Goal: Information Seeking & Learning: Find contact information

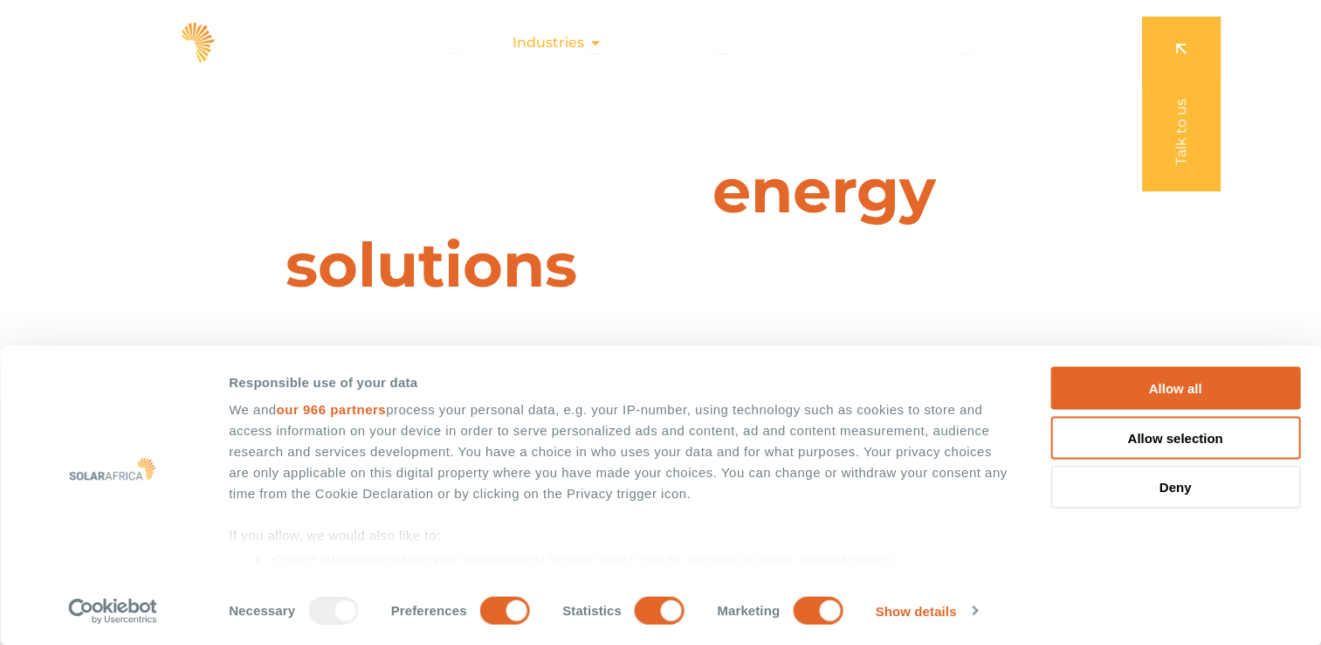
click at [598, 38] on icon "Menu" at bounding box center [596, 43] width 14 height 14
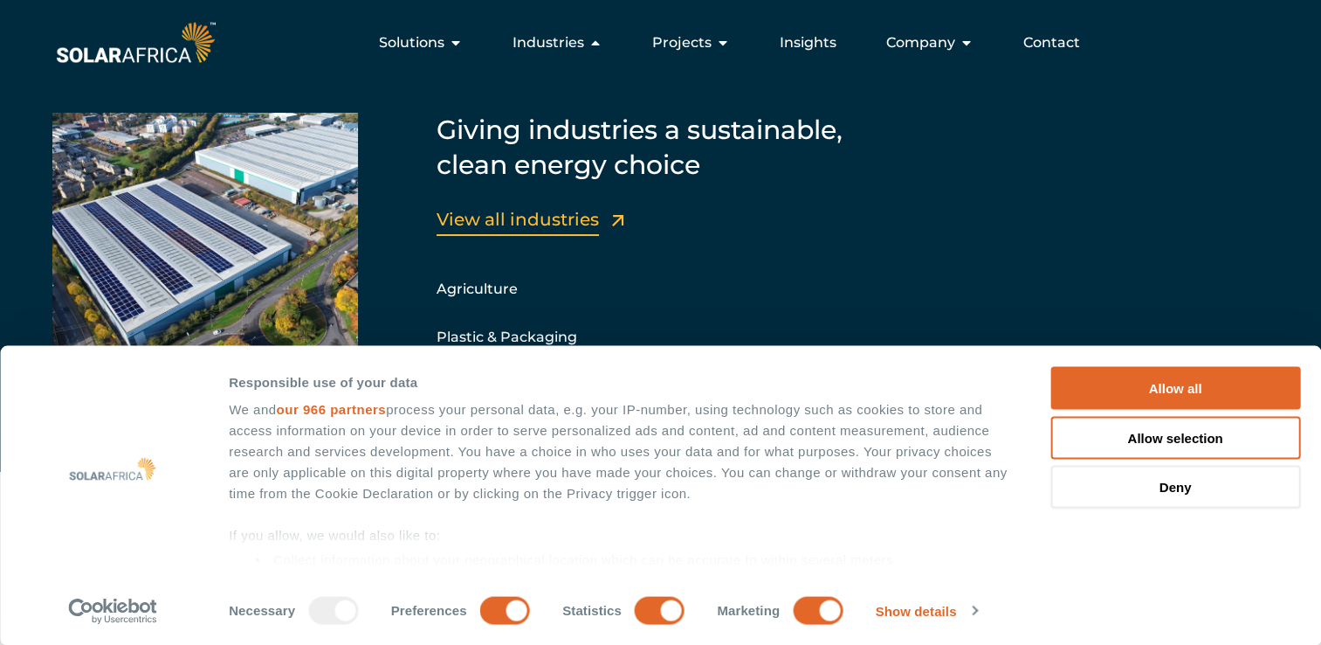
click at [540, 217] on link "View all industries" at bounding box center [518, 219] width 162 height 21
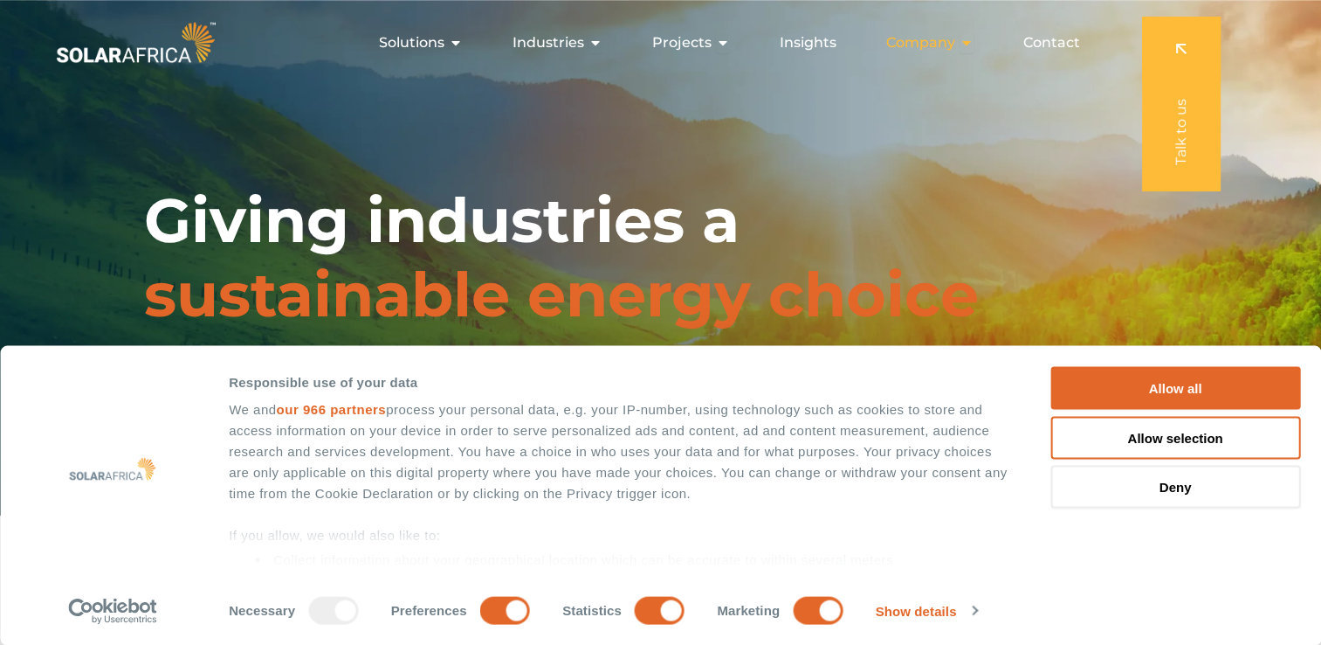
click at [969, 37] on icon "Menu" at bounding box center [967, 43] width 14 height 14
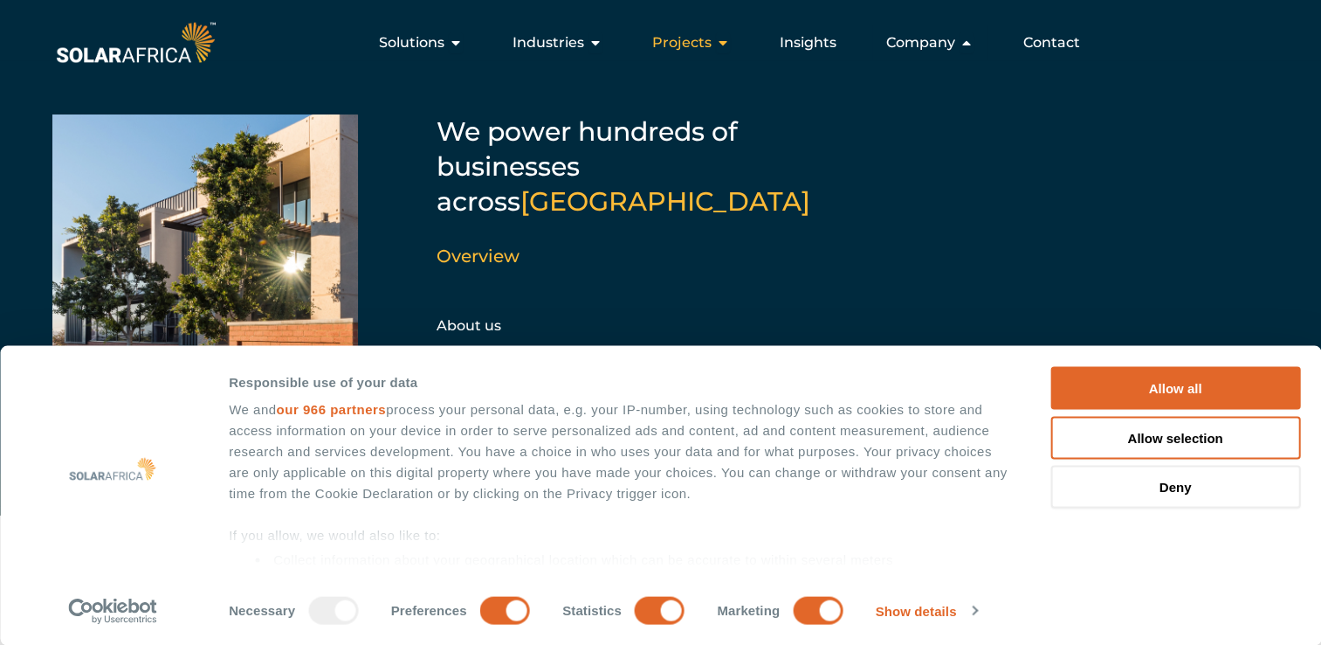
click at [727, 41] on icon "Menu" at bounding box center [723, 43] width 14 height 14
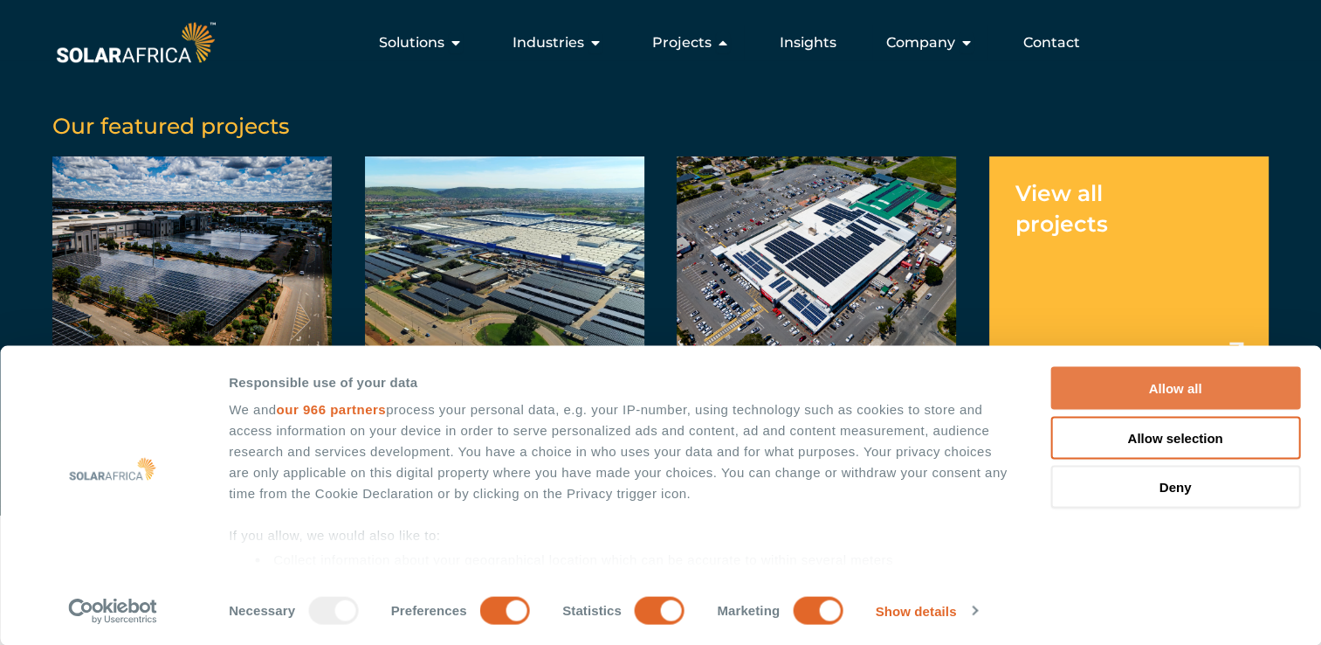
click at [1174, 385] on button "Allow all" at bounding box center [1176, 388] width 250 height 43
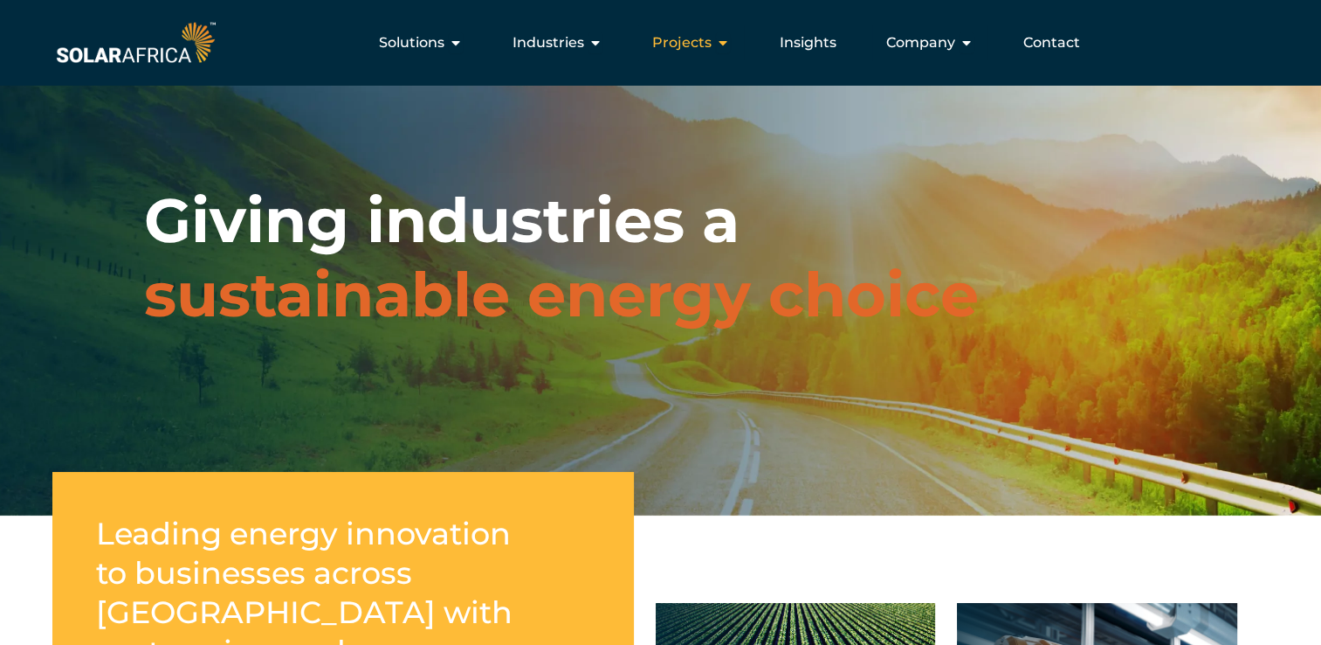
click at [723, 38] on icon "Menu" at bounding box center [723, 43] width 14 height 14
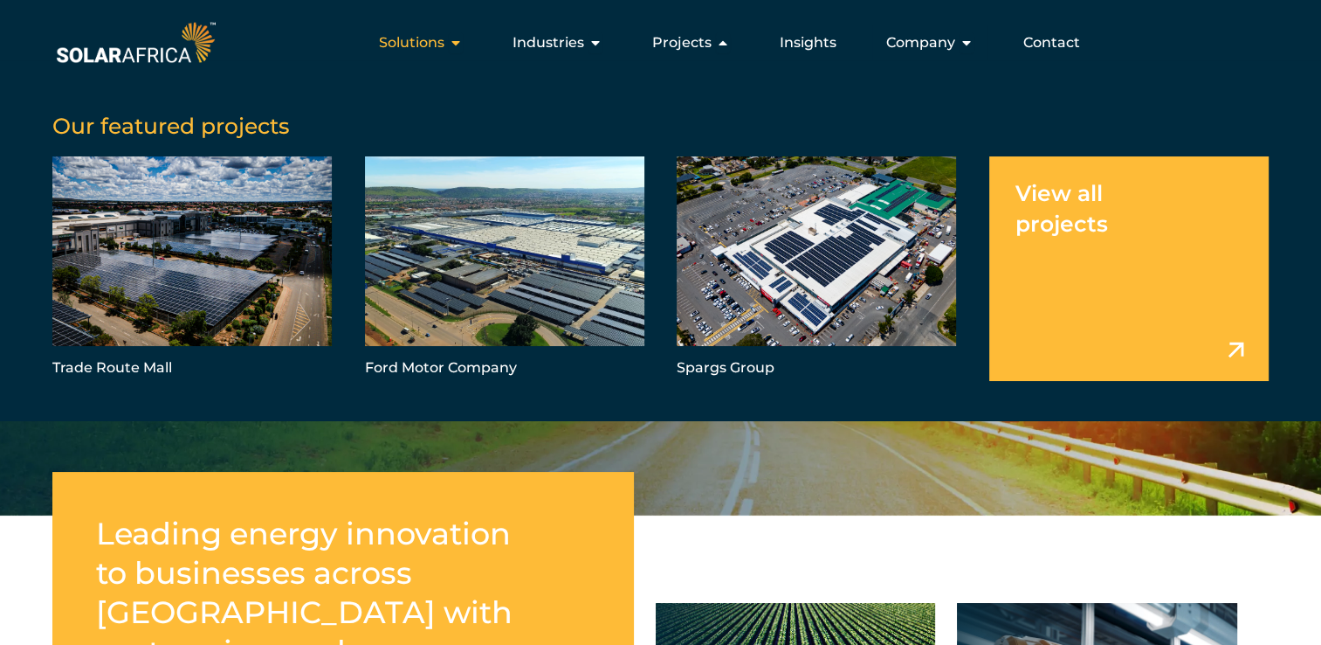
click at [457, 40] on icon "Menu" at bounding box center [456, 43] width 14 height 14
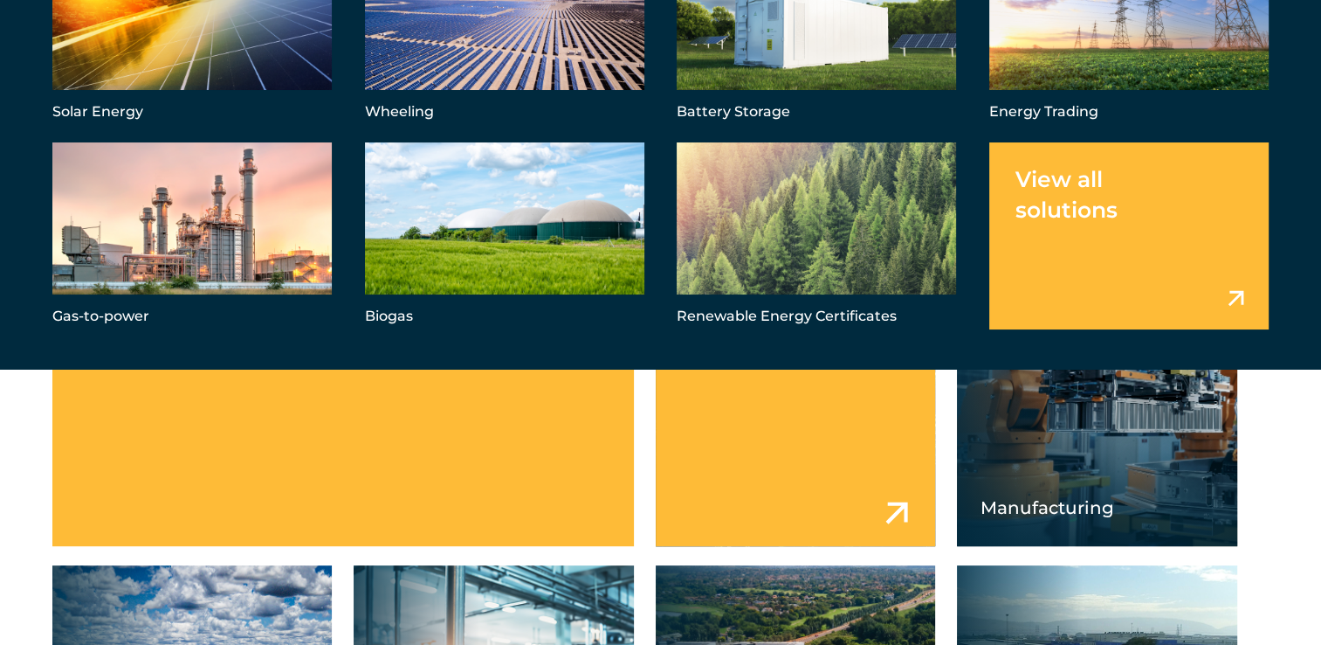
scroll to position [175, 0]
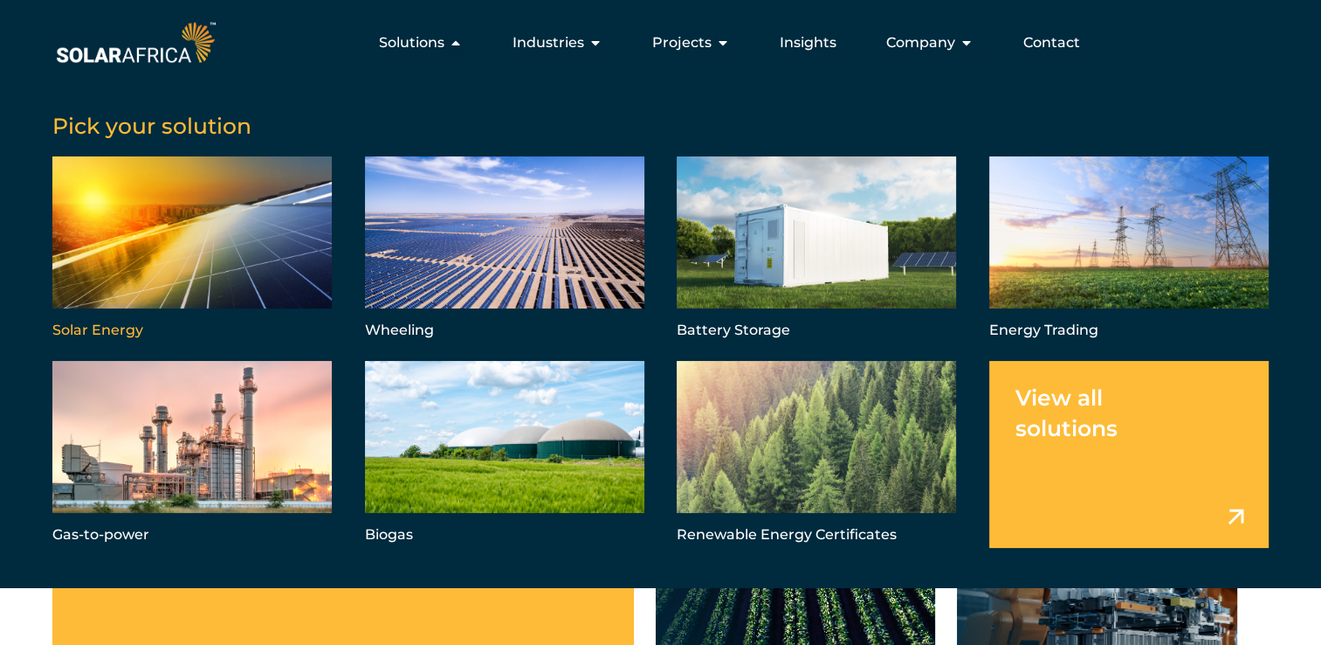
click at [238, 252] on link "Menu" at bounding box center [191, 249] width 279 height 187
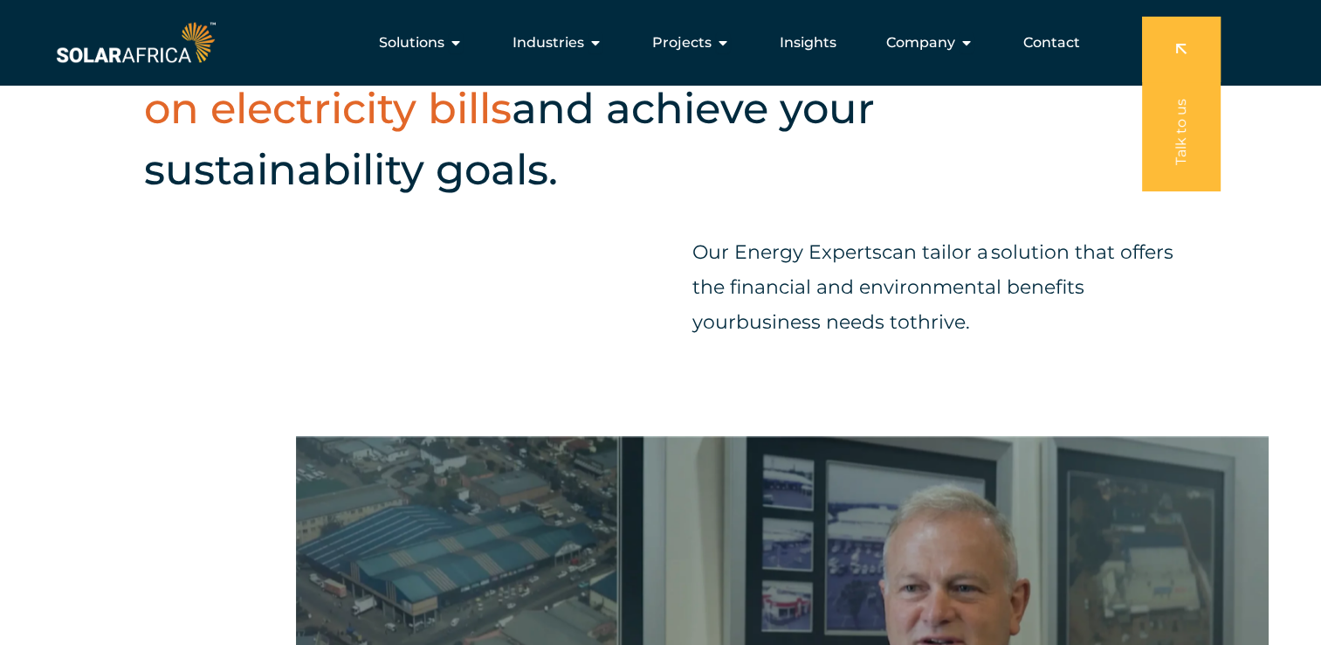
scroll to position [1834, 0]
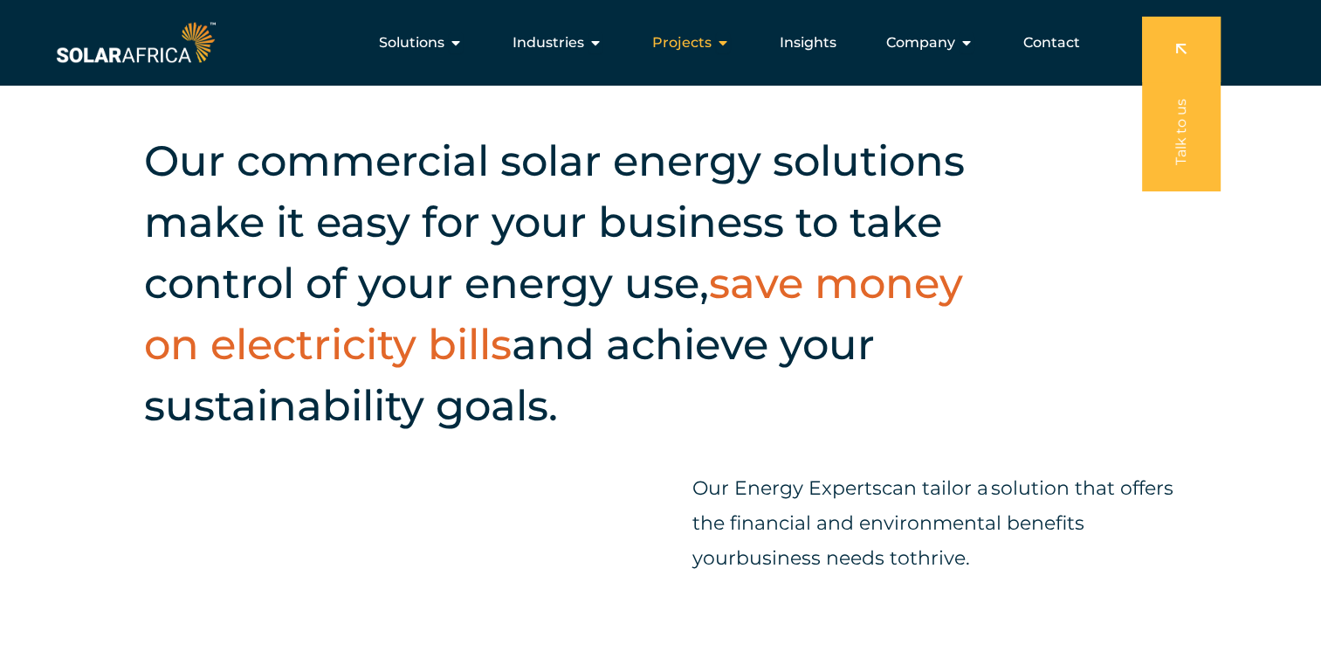
click at [721, 38] on icon "Menu" at bounding box center [723, 43] width 14 height 14
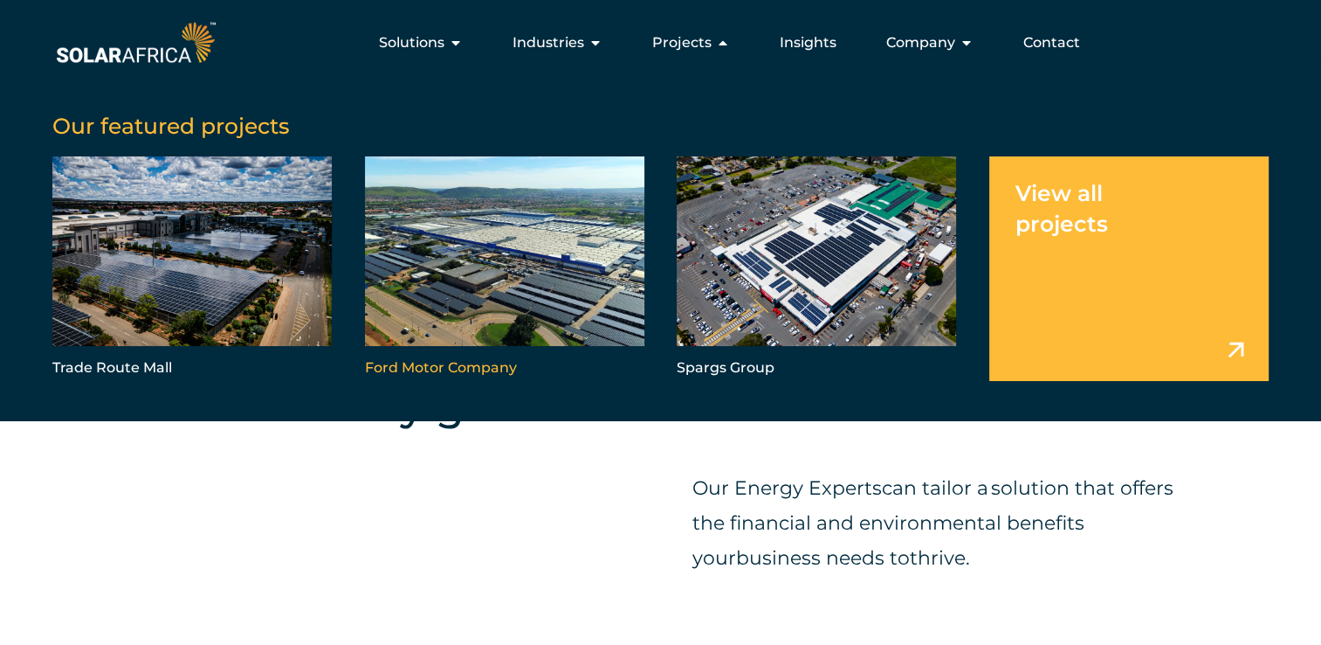
click at [531, 248] on link "Menu" at bounding box center [504, 268] width 279 height 224
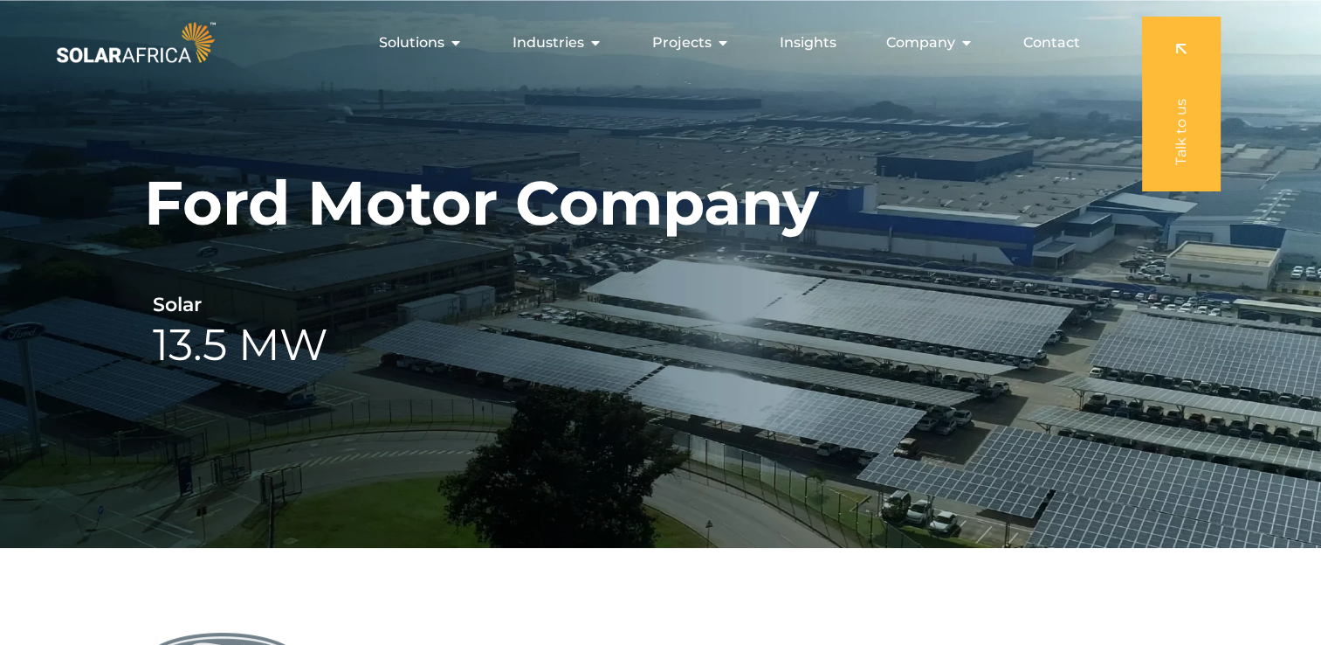
click at [155, 50] on img at bounding box center [135, 42] width 167 height 50
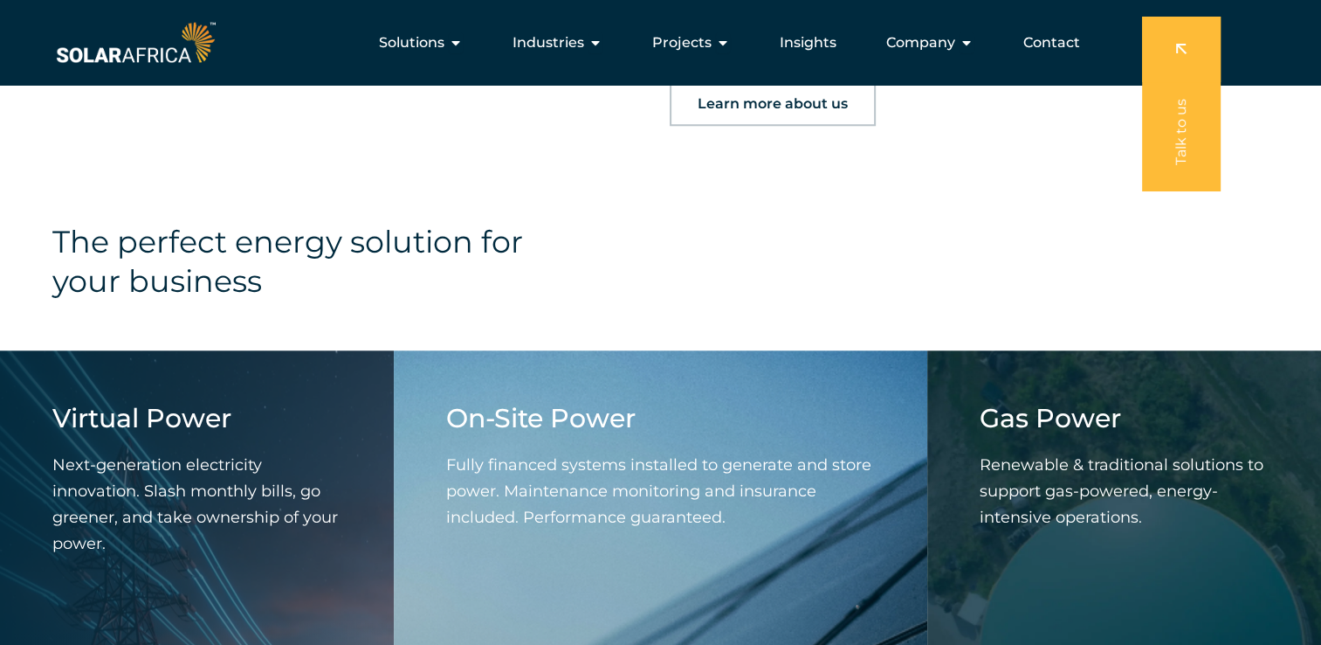
scroll to position [1272, 0]
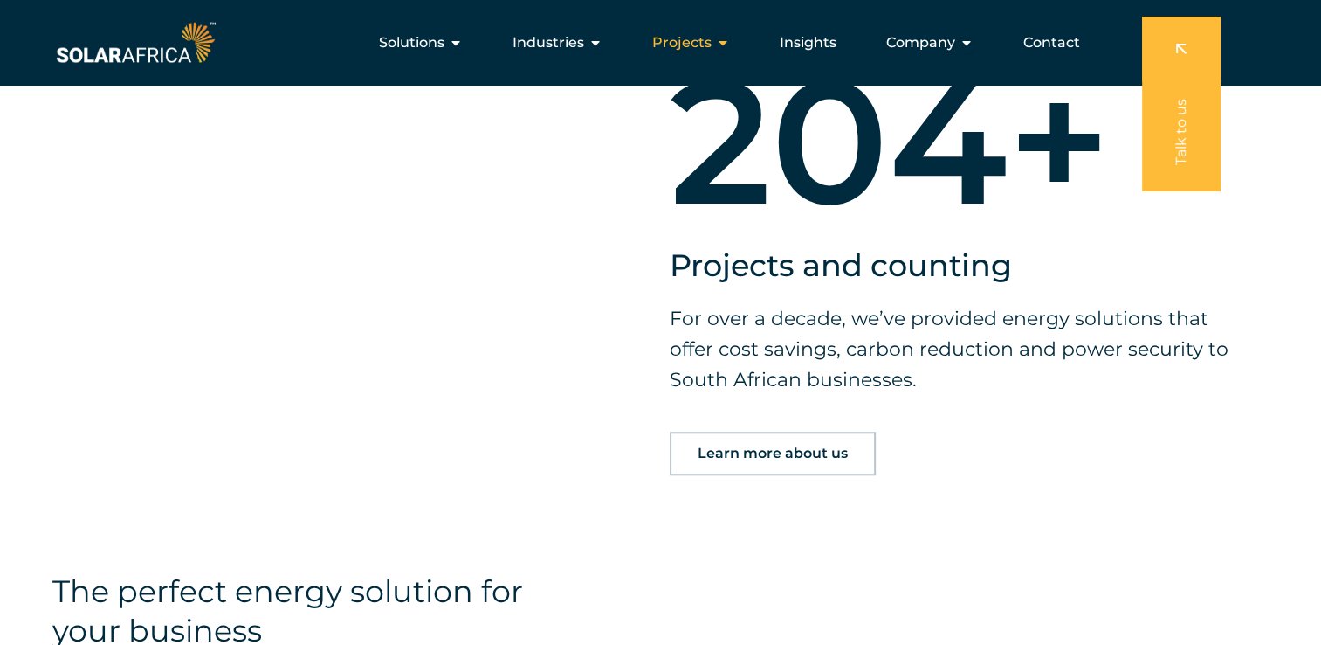
click at [716, 37] on div "Projects Close Projects Open Projects" at bounding box center [691, 42] width 106 height 35
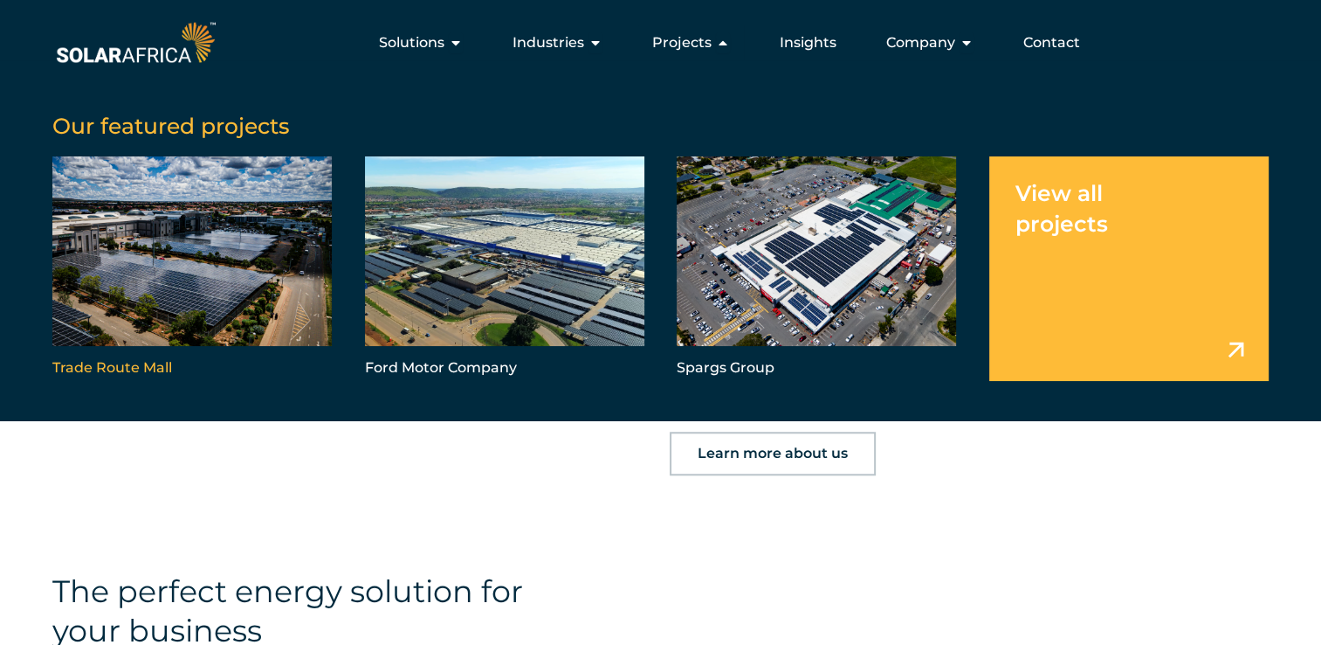
click at [257, 267] on link "Menu" at bounding box center [191, 268] width 279 height 224
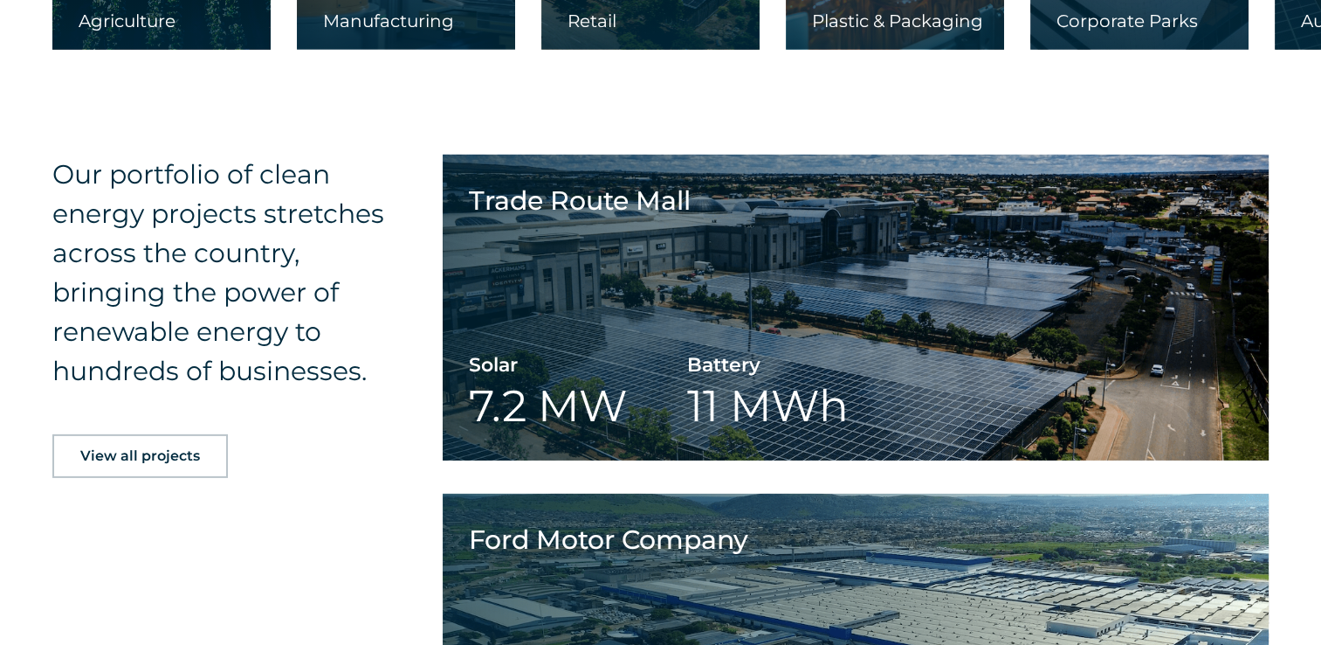
scroll to position [5502, 0]
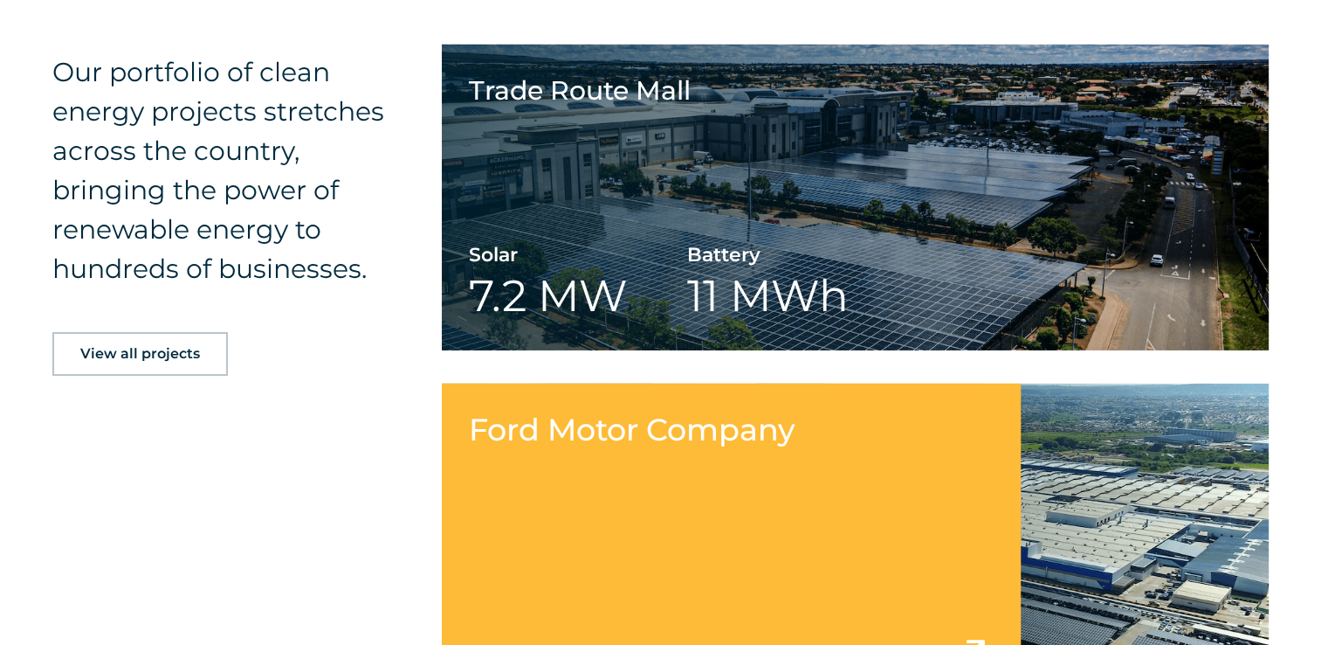
click at [763, 431] on link at bounding box center [855, 536] width 826 height 306
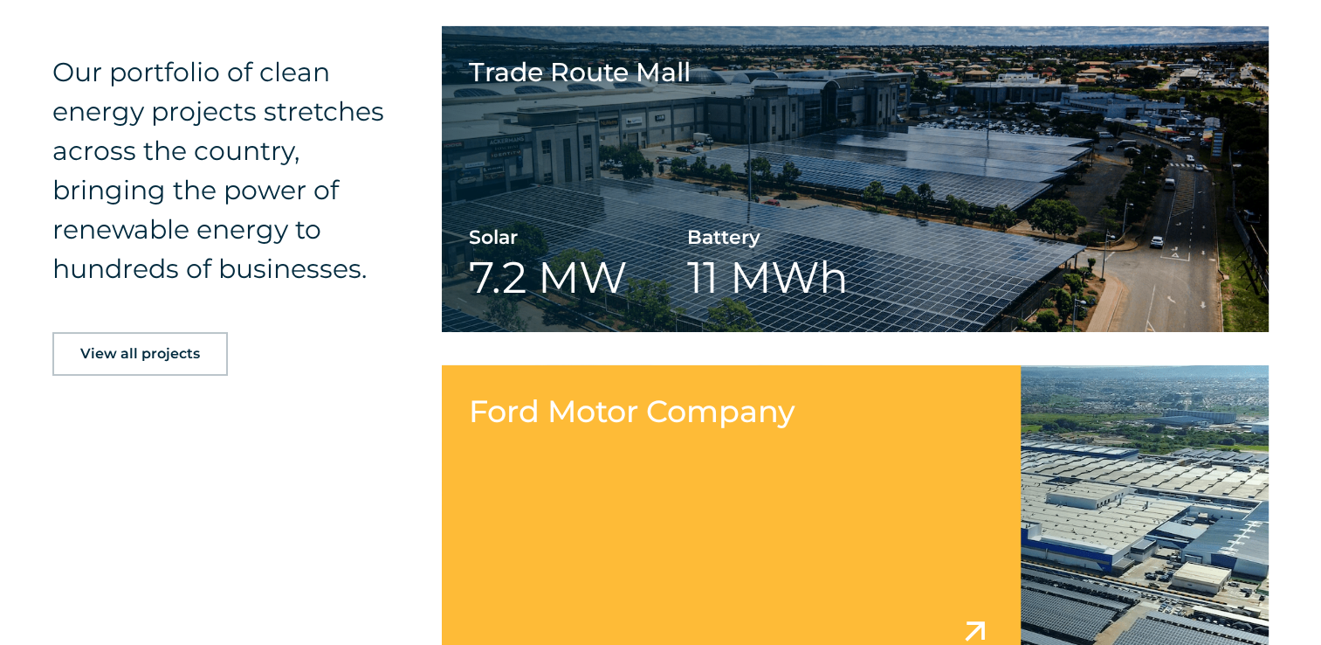
scroll to position [6550, 0]
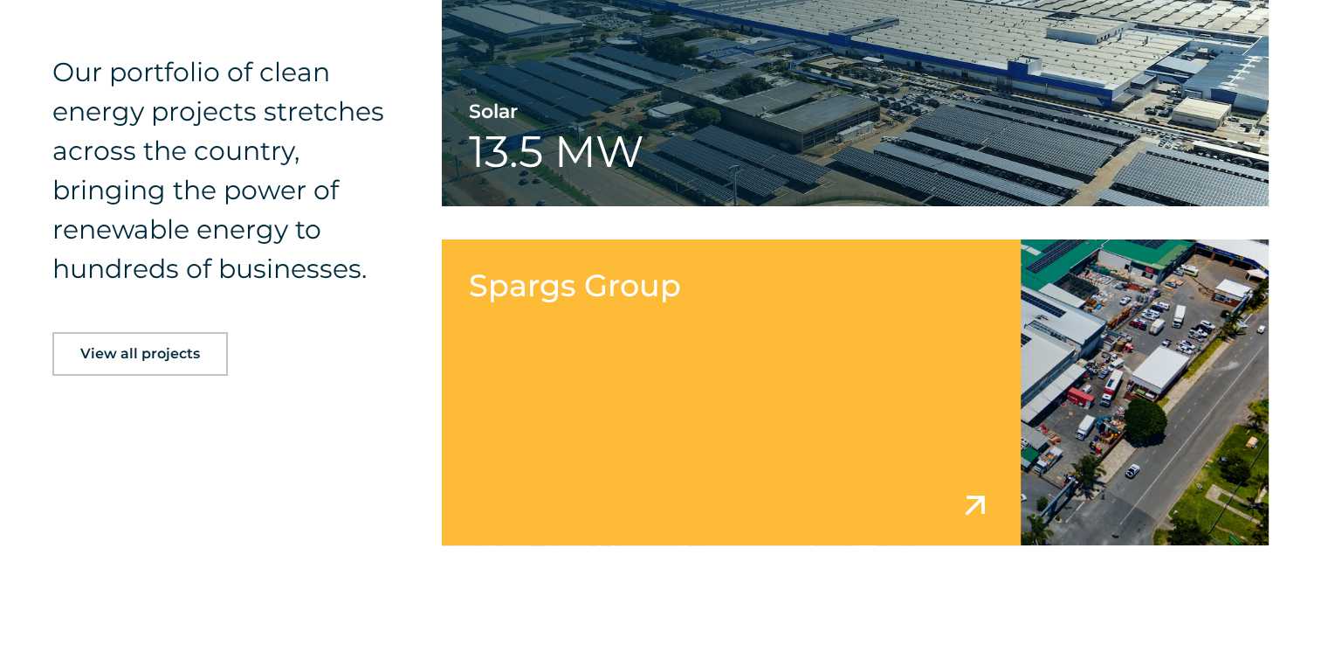
click at [645, 309] on link at bounding box center [855, 392] width 826 height 306
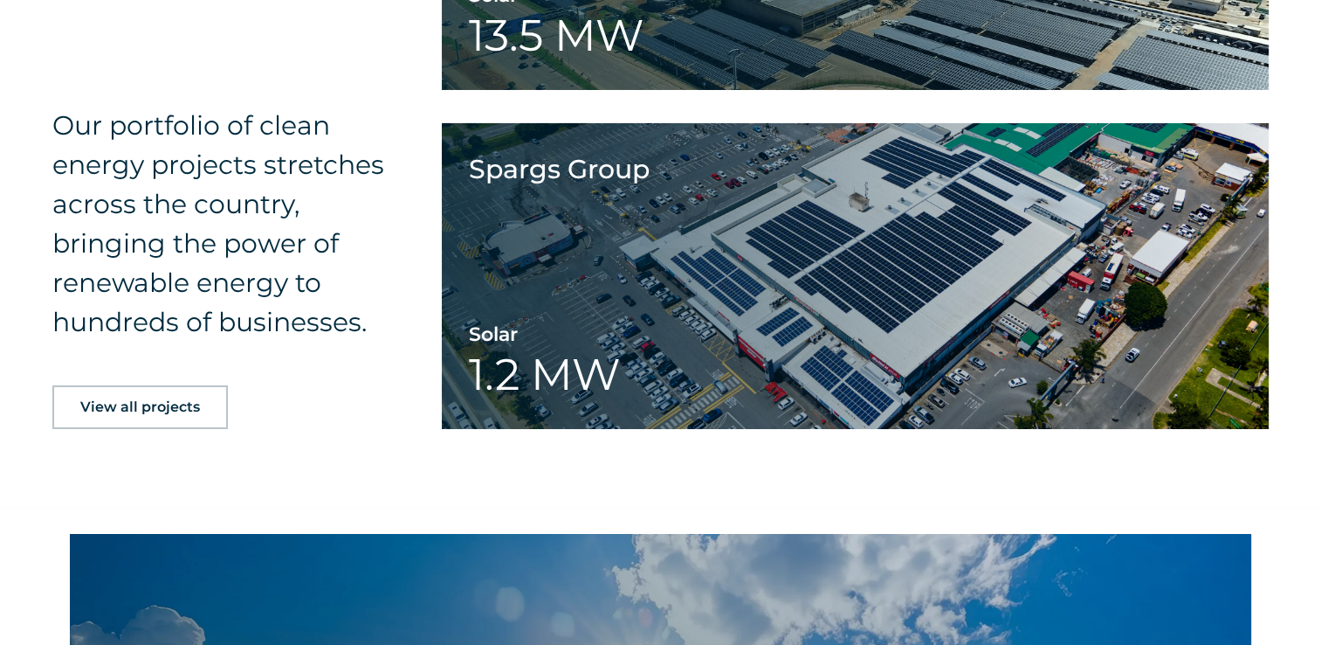
scroll to position [6201, 0]
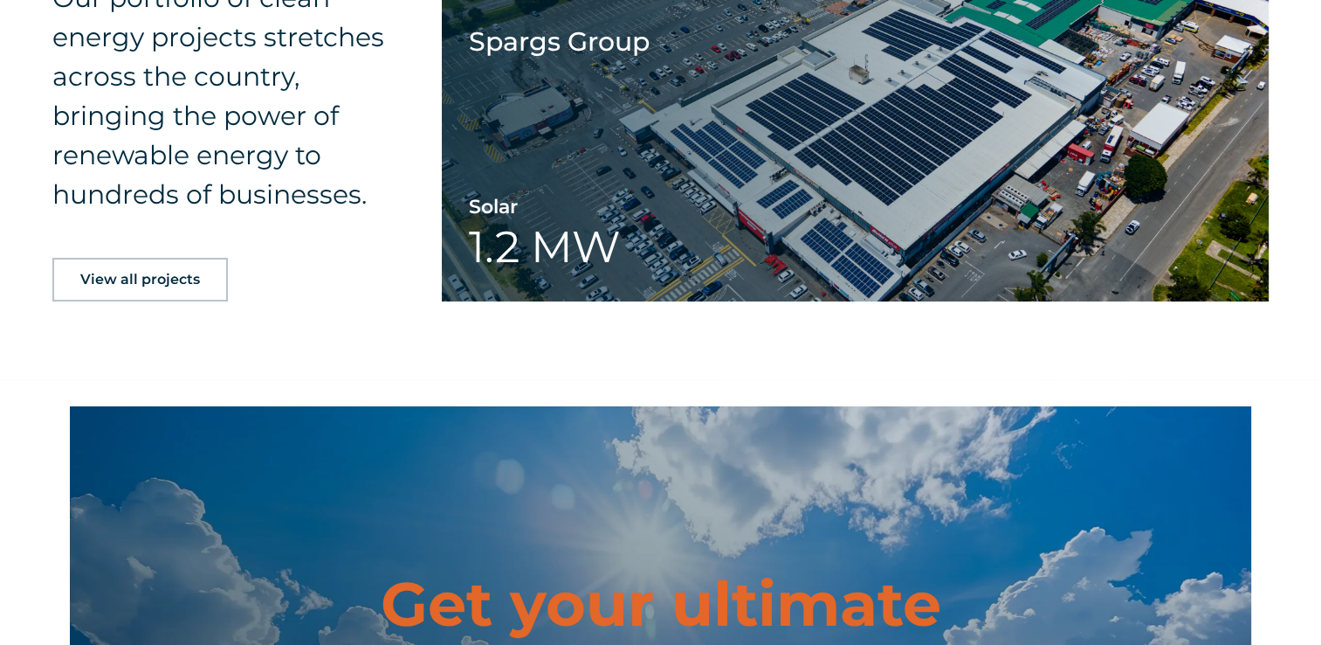
click at [142, 272] on span "View all projects" at bounding box center [140, 279] width 120 height 14
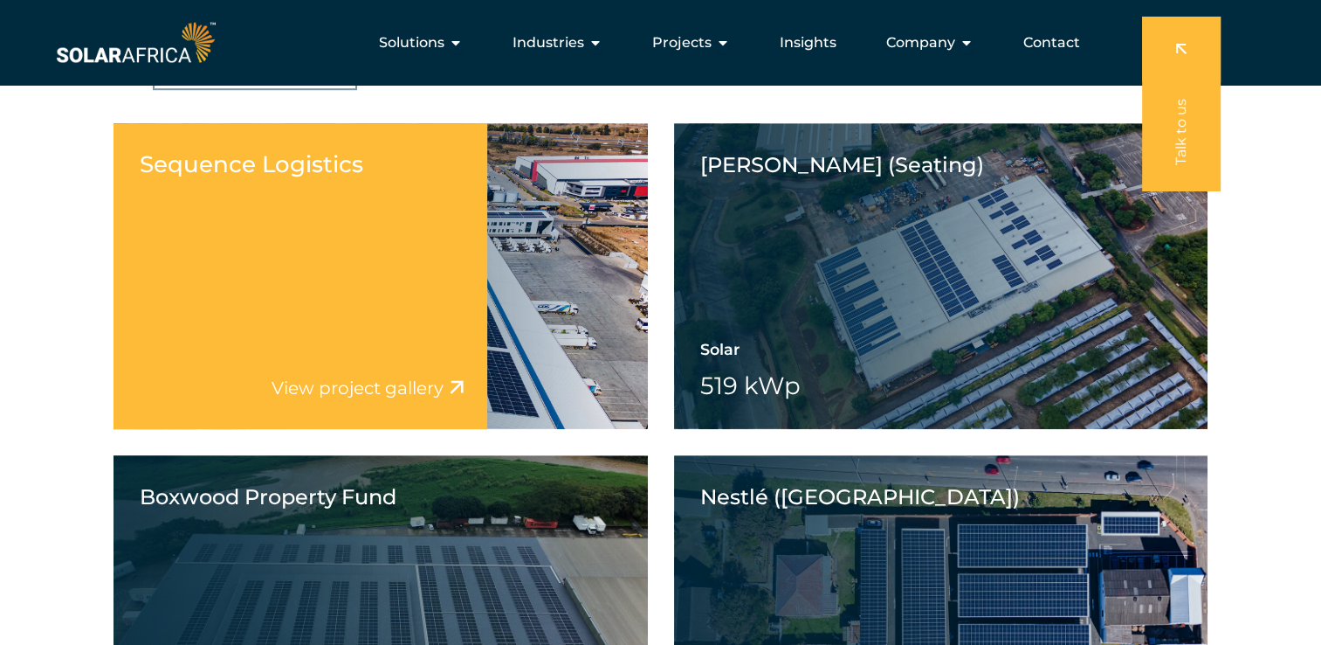
click at [376, 259] on div "Sequence Logistics View project video View project gallery" at bounding box center [301, 276] width 374 height 306
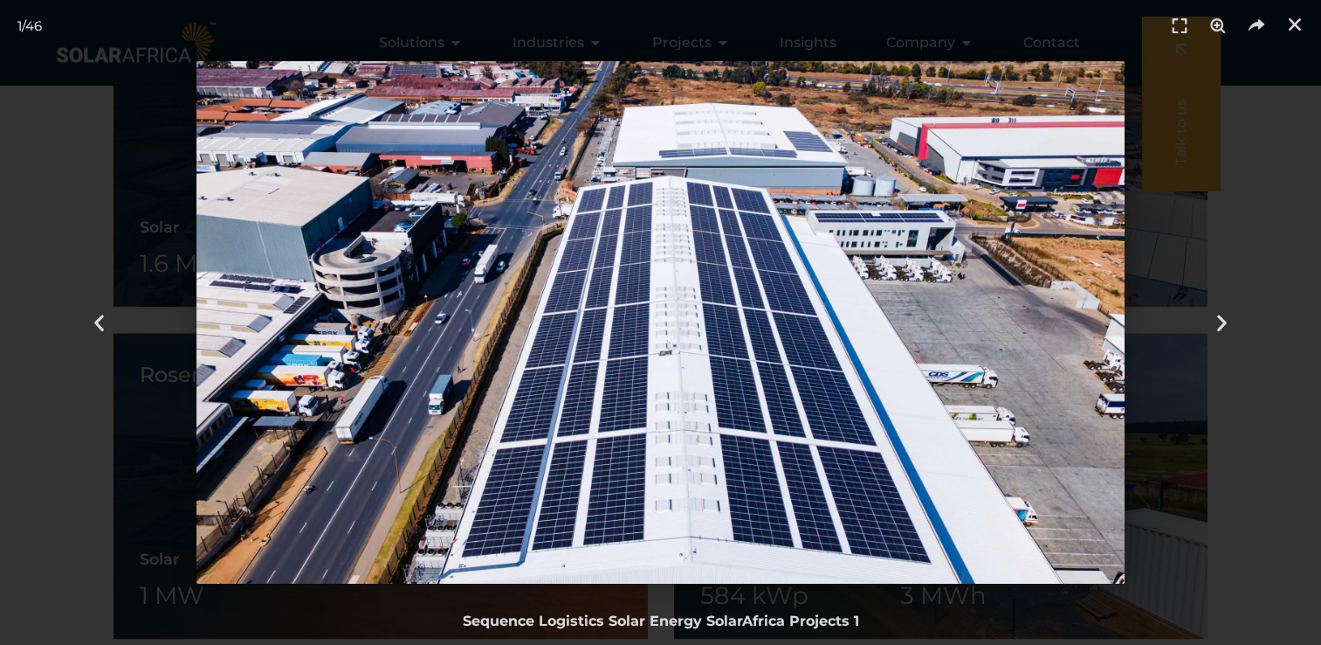
scroll to position [1747, 0]
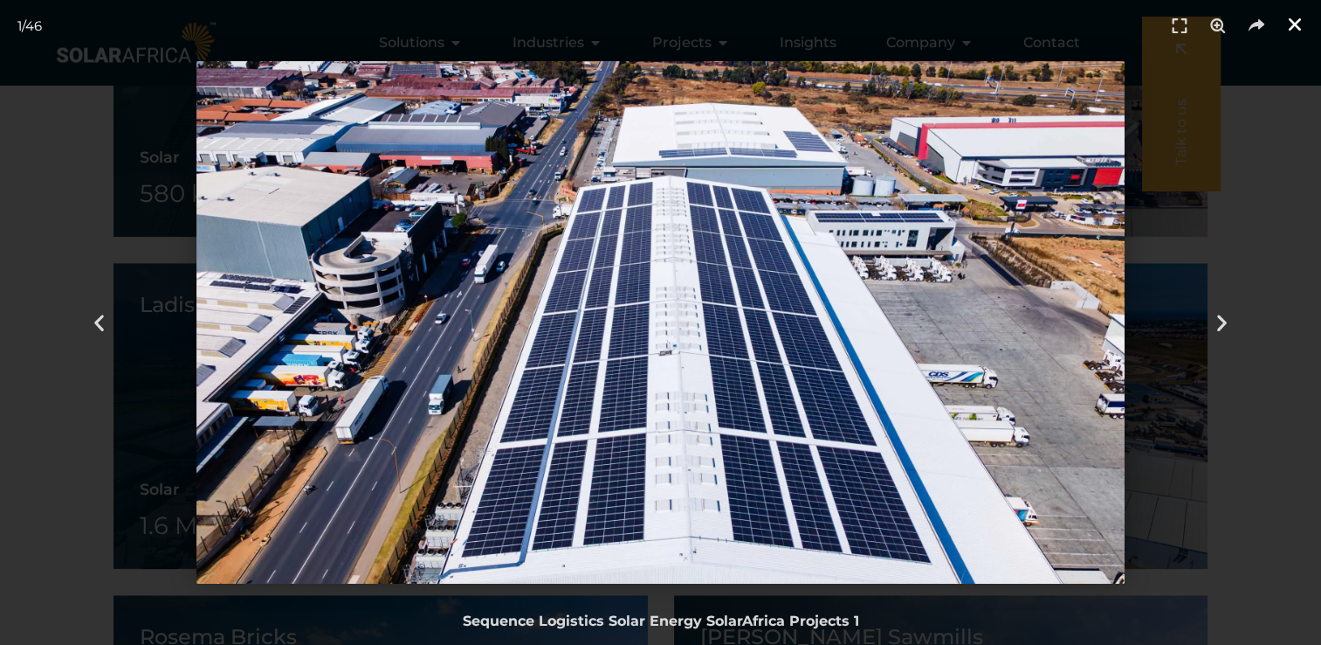
click at [1288, 19] on icon "Close (Esc)" at bounding box center [1294, 24] width 17 height 17
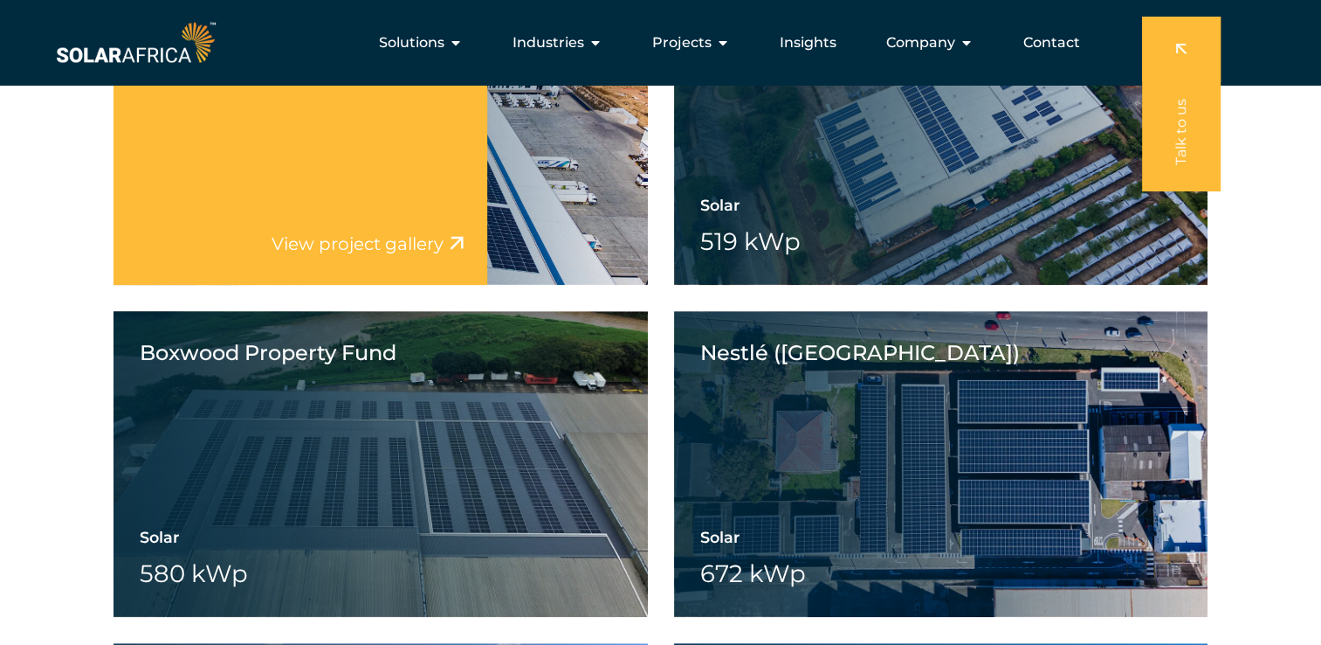
scroll to position [1223, 0]
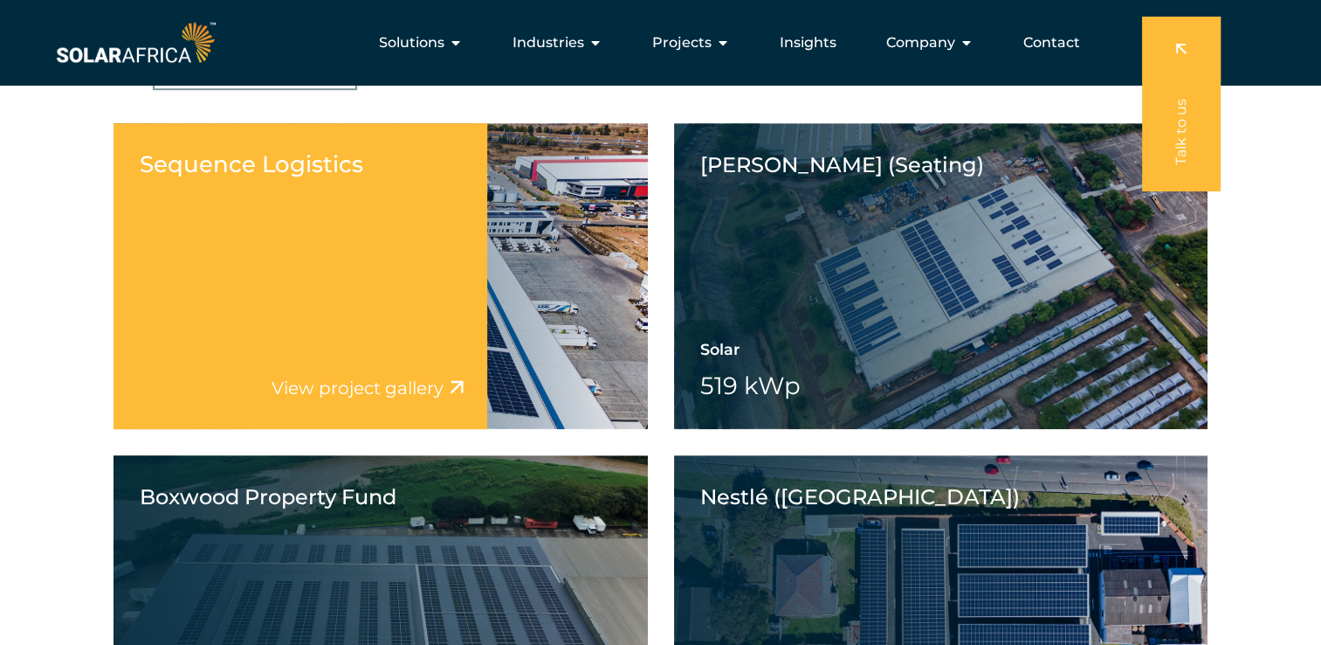
click at [395, 389] on link "View project gallery" at bounding box center [358, 387] width 172 height 21
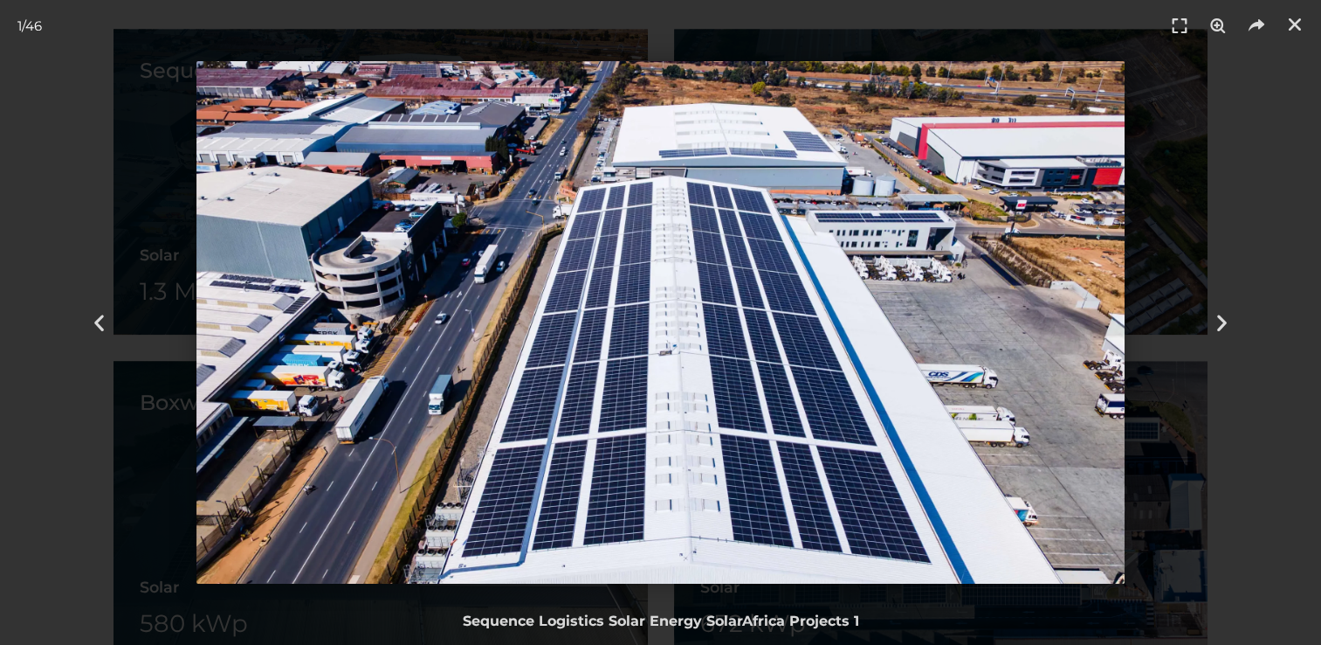
scroll to position [1397, 0]
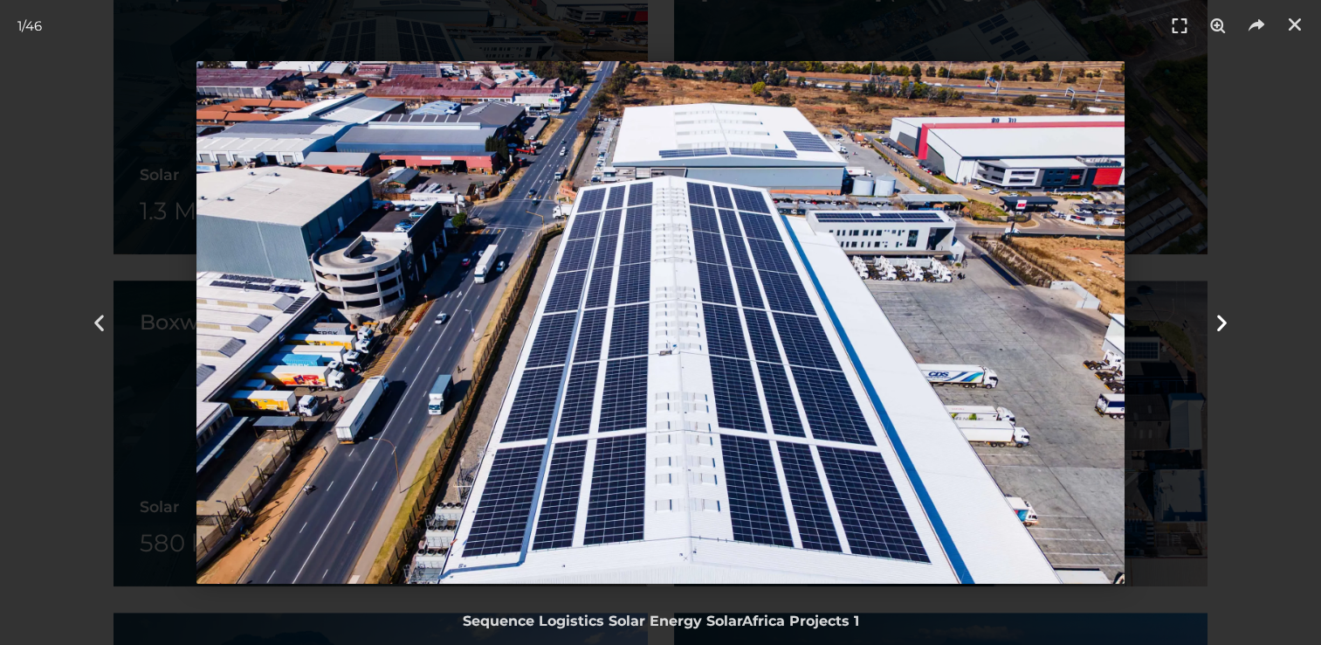
click at [1222, 307] on div "Next" at bounding box center [1222, 322] width 198 height 645
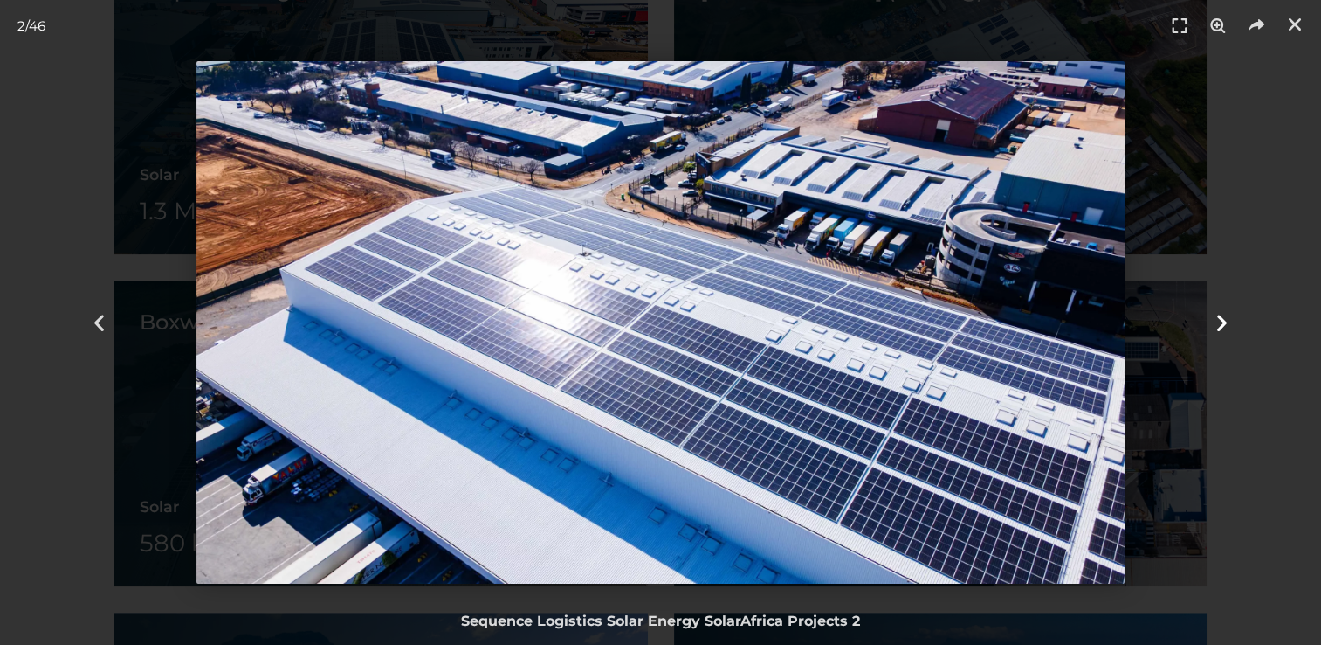
click at [1222, 307] on div "Next" at bounding box center [1222, 322] width 198 height 645
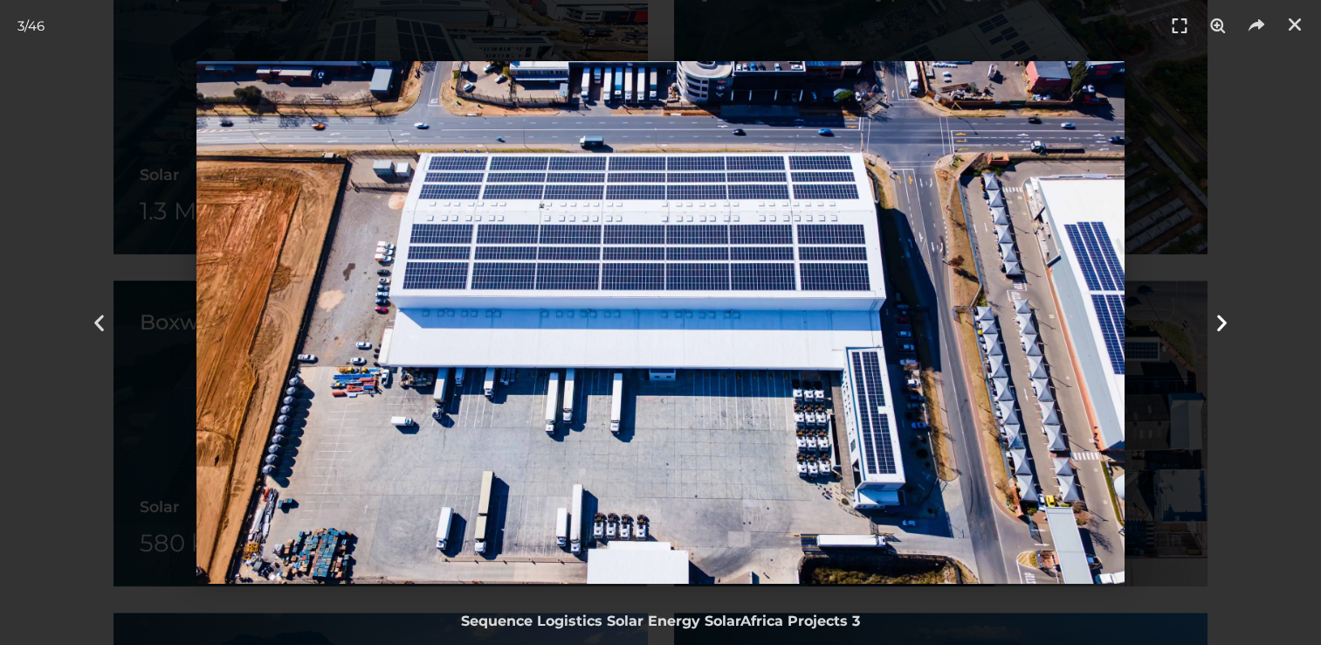
click at [1222, 307] on div "Next" at bounding box center [1222, 322] width 198 height 645
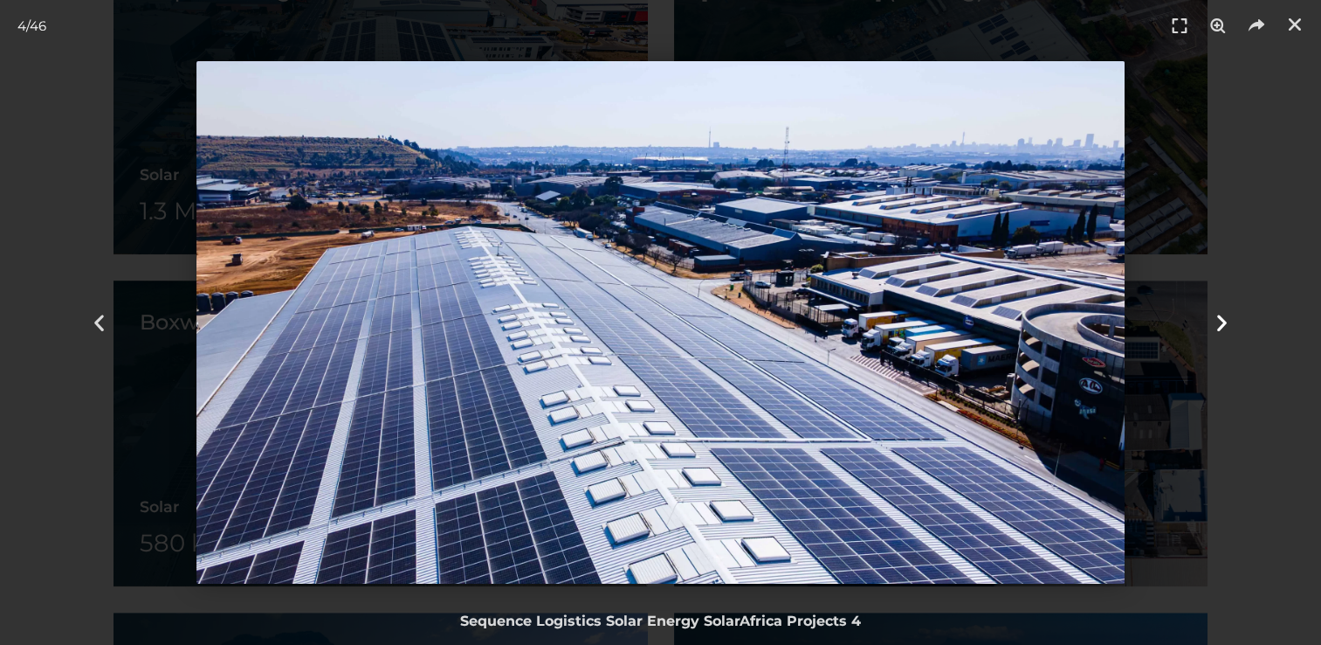
click at [1222, 307] on div "Next" at bounding box center [1222, 322] width 198 height 645
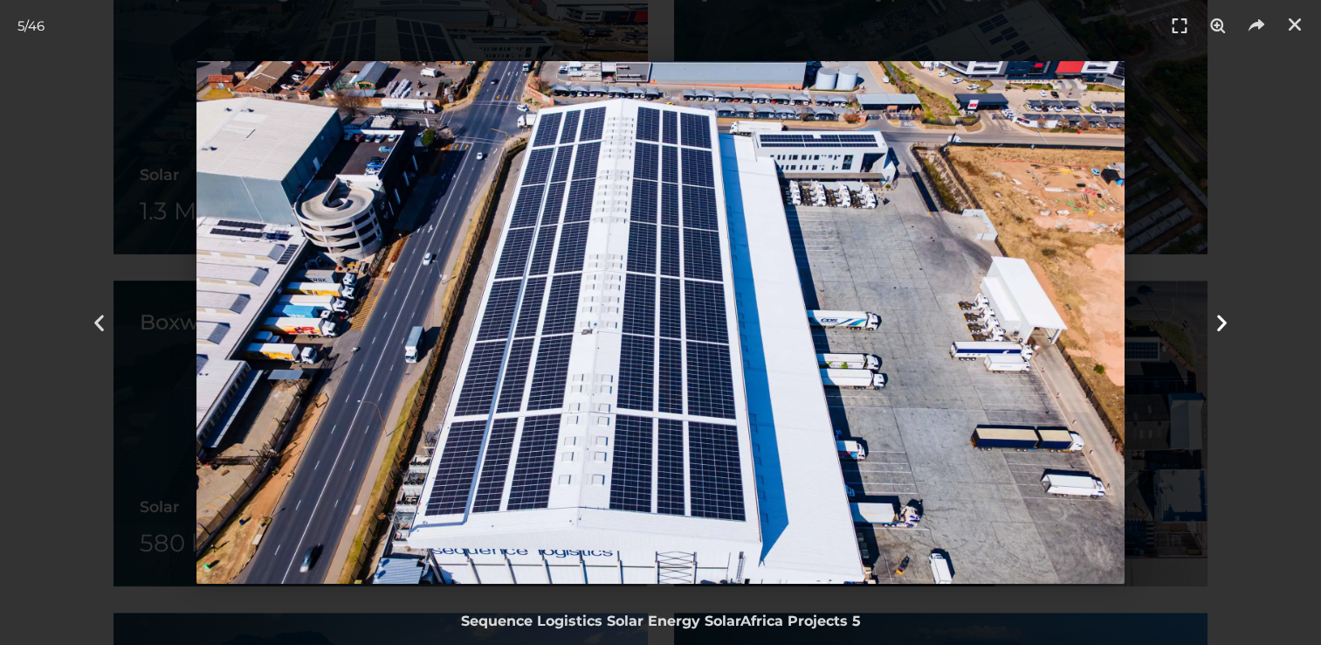
click at [1222, 307] on div "Next" at bounding box center [1222, 322] width 198 height 645
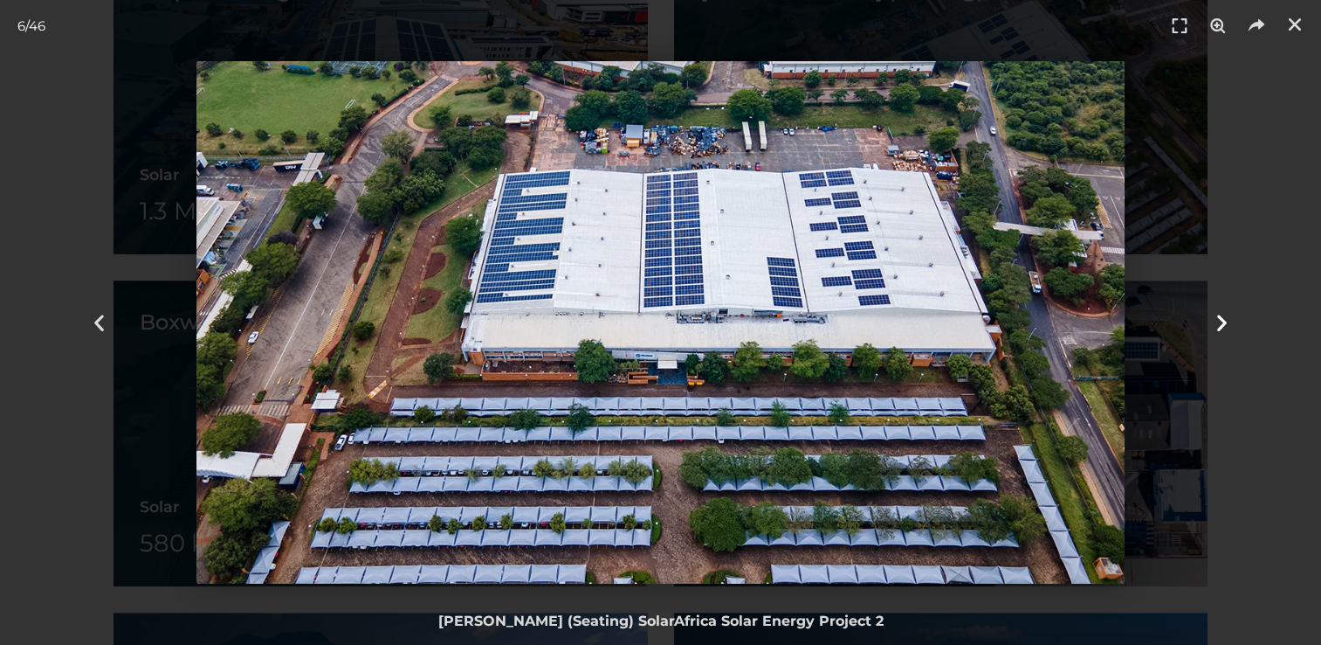
click at [1222, 307] on div "Next" at bounding box center [1222, 322] width 198 height 645
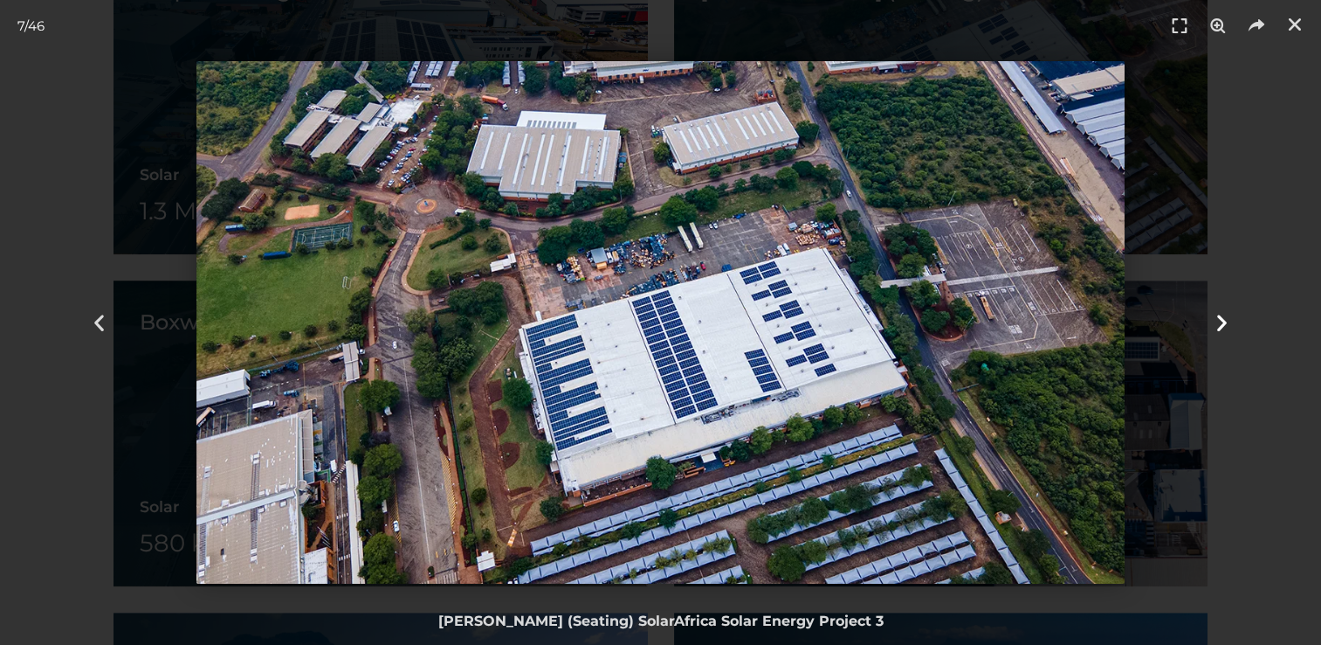
click at [1218, 307] on div "Next" at bounding box center [1222, 322] width 198 height 645
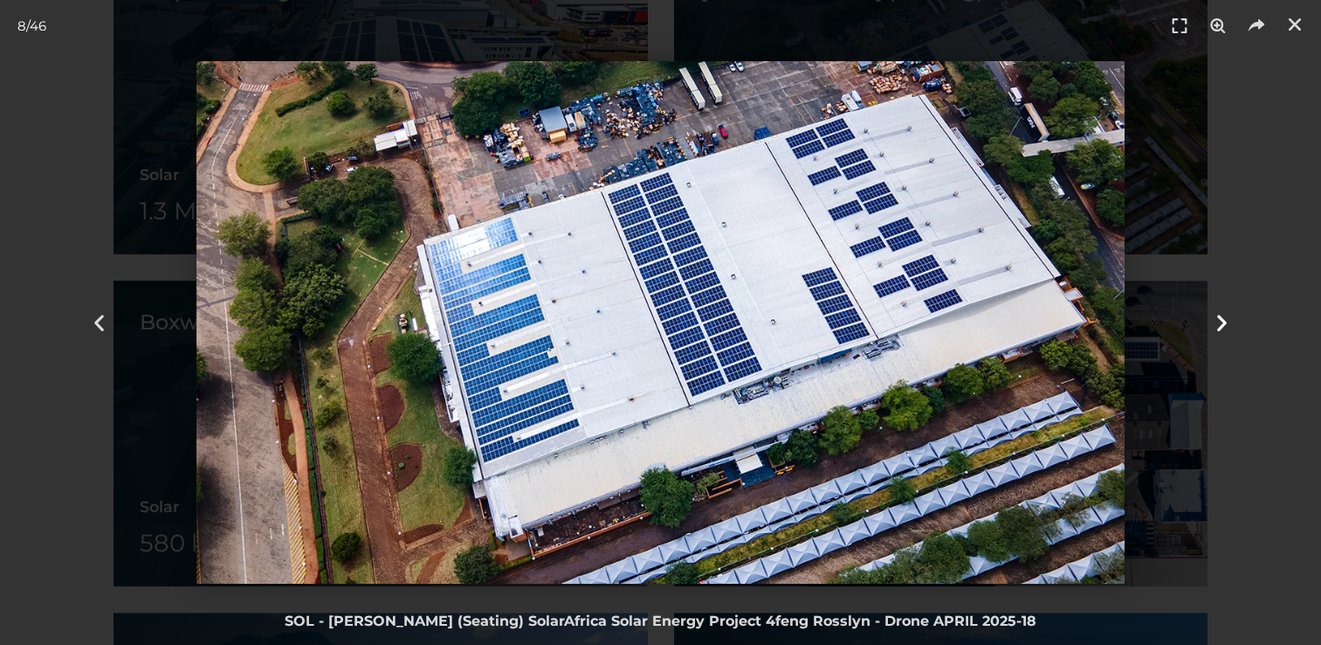
click at [1218, 307] on div "Next" at bounding box center [1222, 322] width 198 height 645
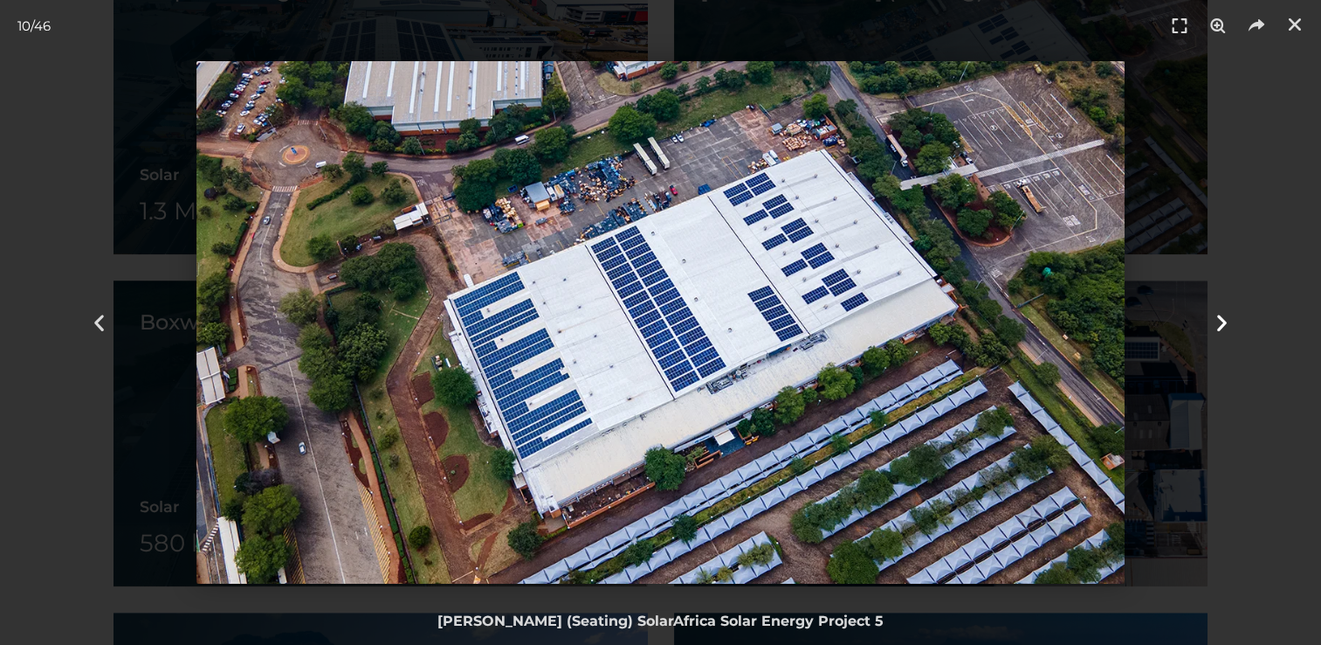
click at [1218, 307] on div "Next" at bounding box center [1222, 322] width 198 height 645
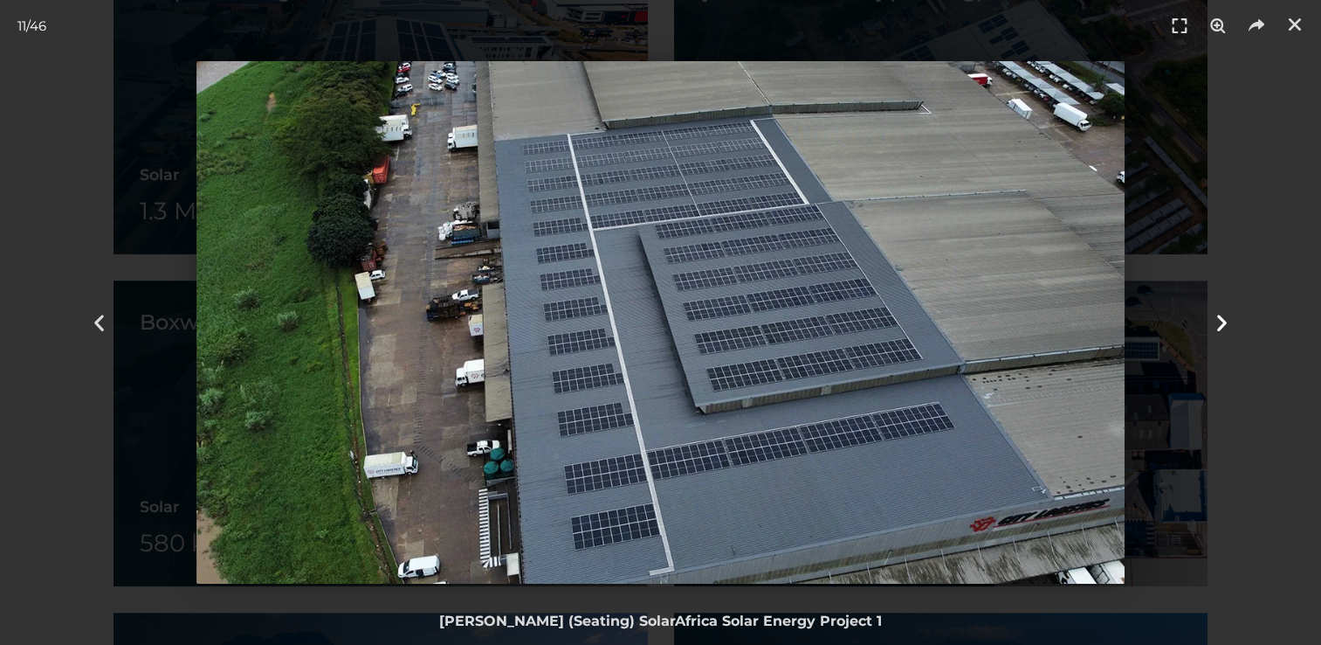
click at [1218, 307] on div "Next" at bounding box center [1222, 322] width 198 height 645
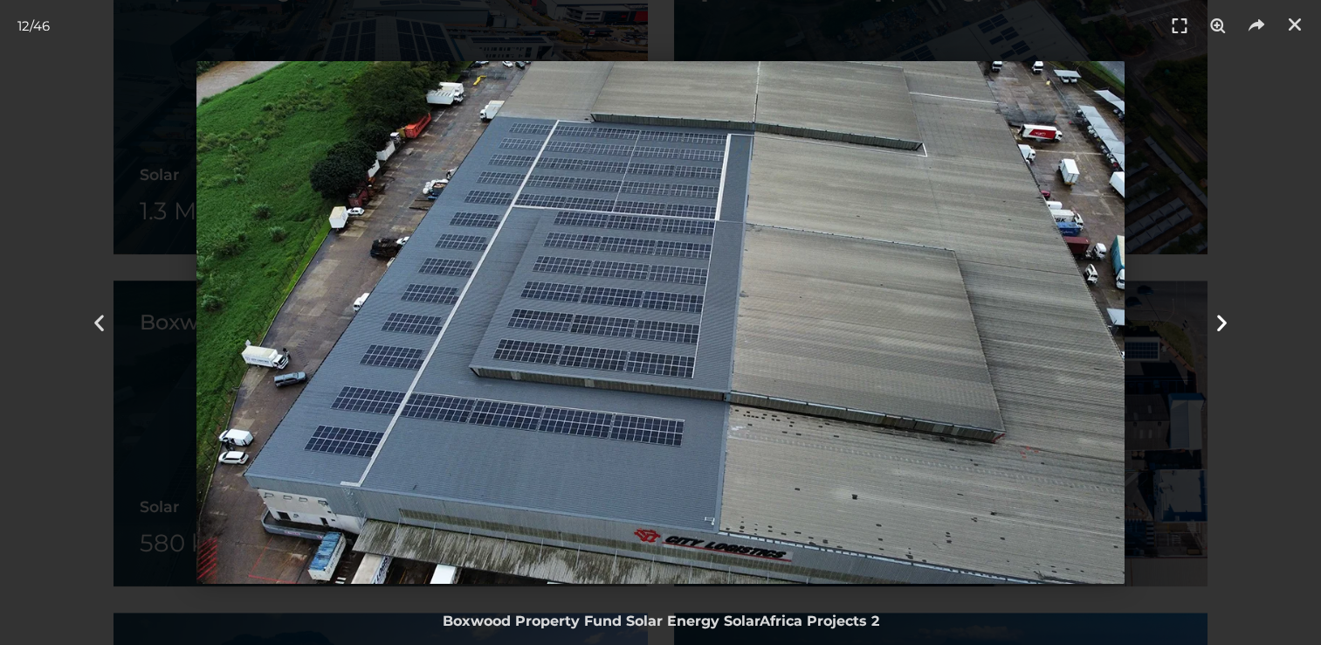
click at [1218, 307] on div "Next" at bounding box center [1222, 322] width 198 height 645
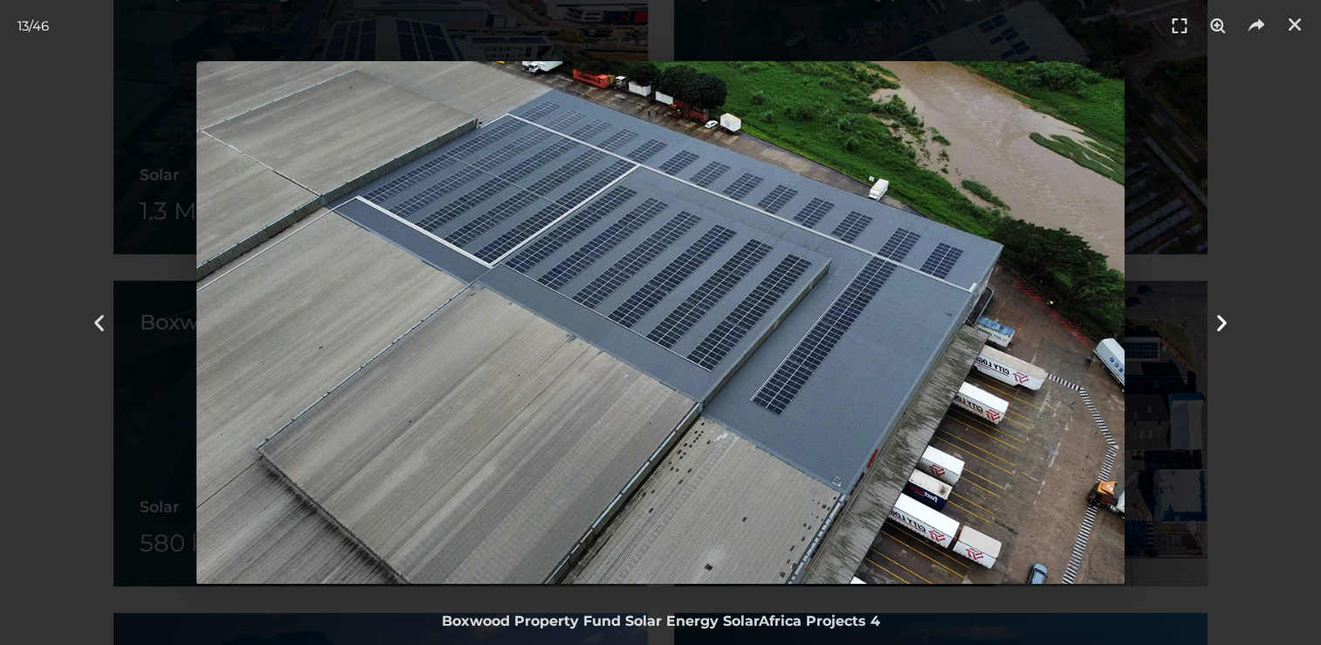
click at [1218, 307] on div "Next" at bounding box center [1222, 322] width 198 height 645
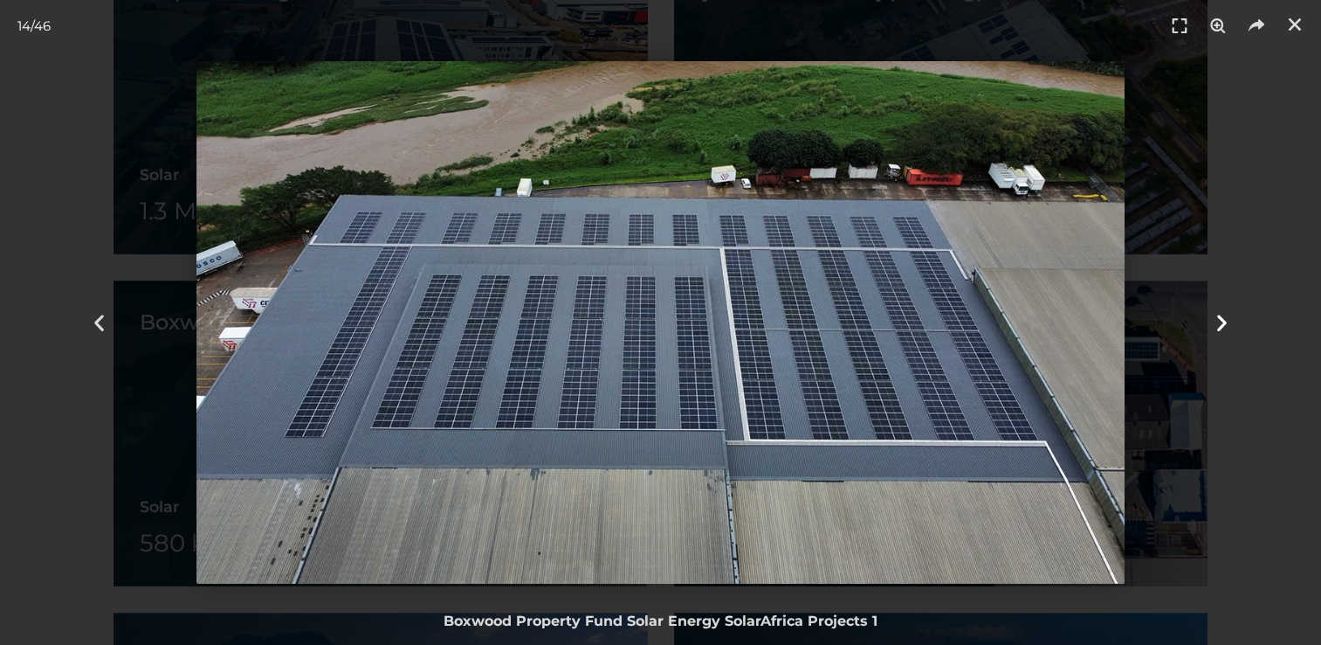
click at [1224, 320] on icon "Next slide" at bounding box center [1222, 323] width 22 height 22
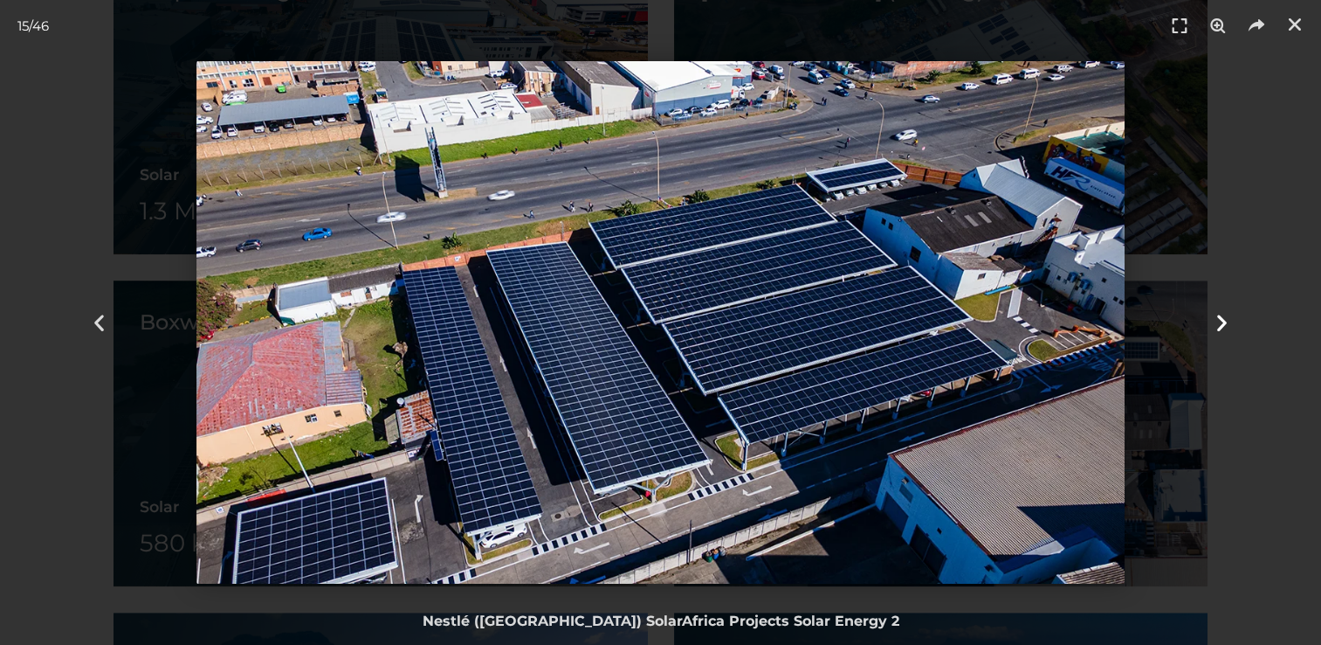
click at [1224, 320] on icon "Next slide" at bounding box center [1222, 323] width 22 height 22
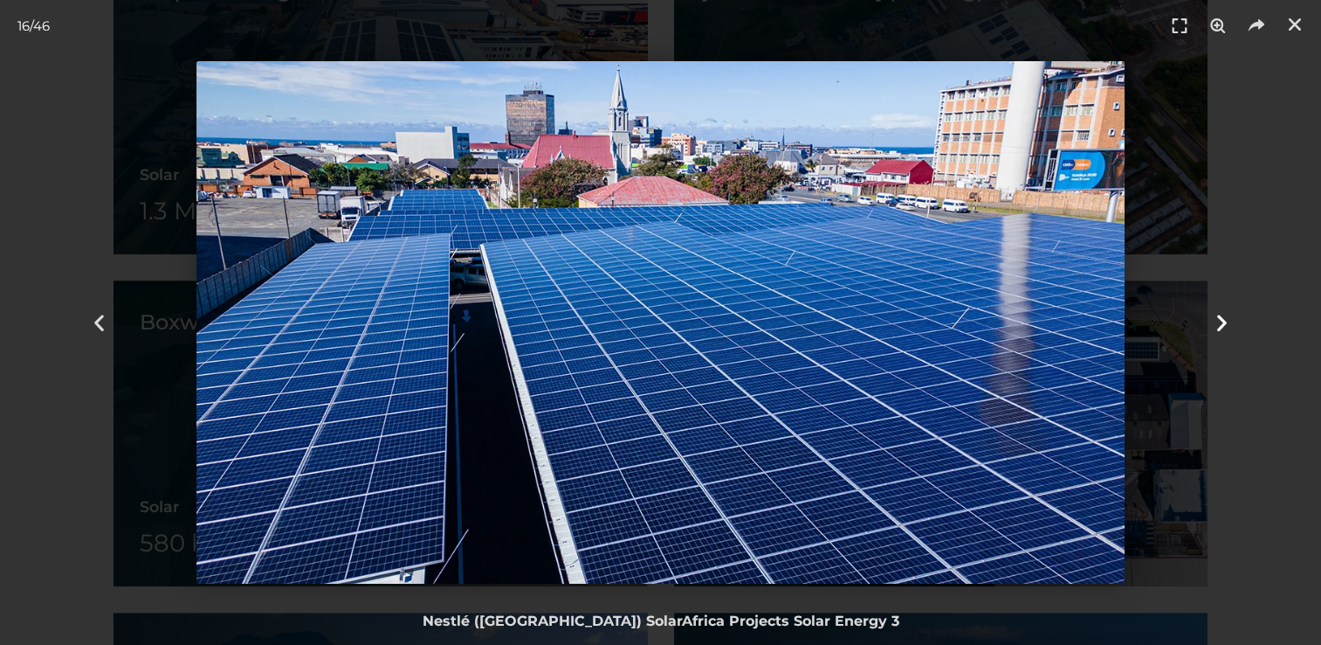
click at [1224, 320] on icon "Next slide" at bounding box center [1222, 323] width 22 height 22
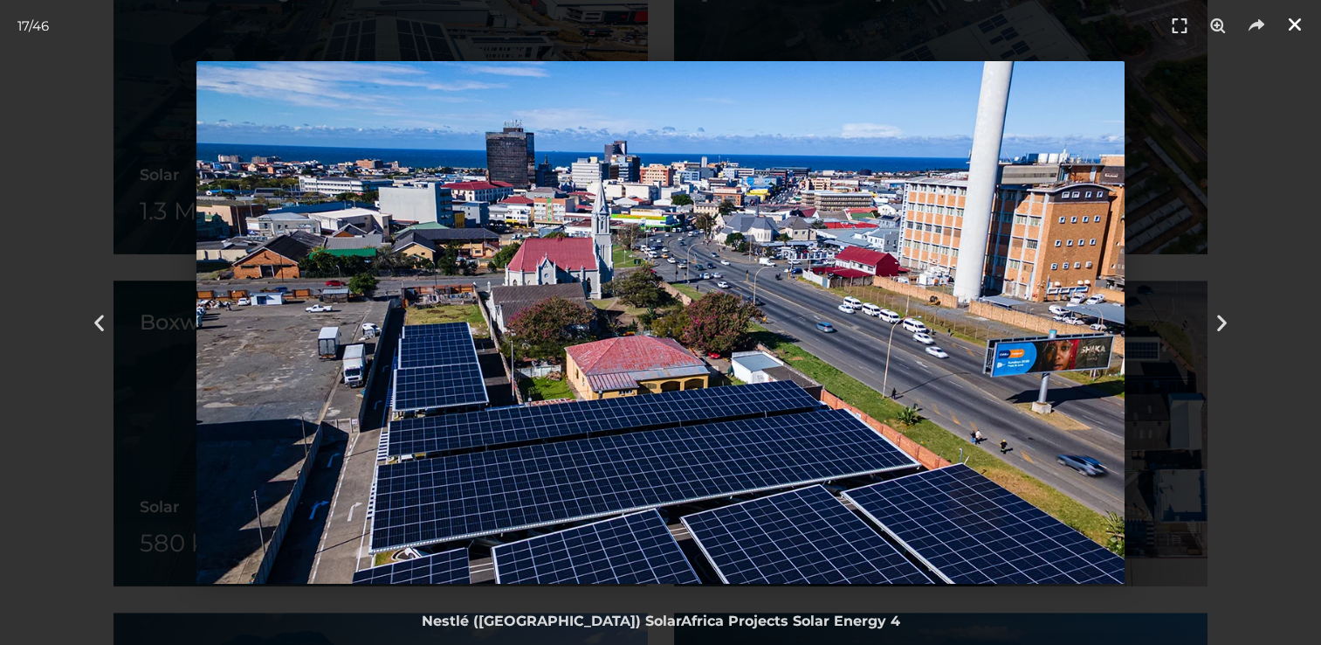
click at [1291, 23] on icon "Close (Esc)" at bounding box center [1294, 24] width 17 height 17
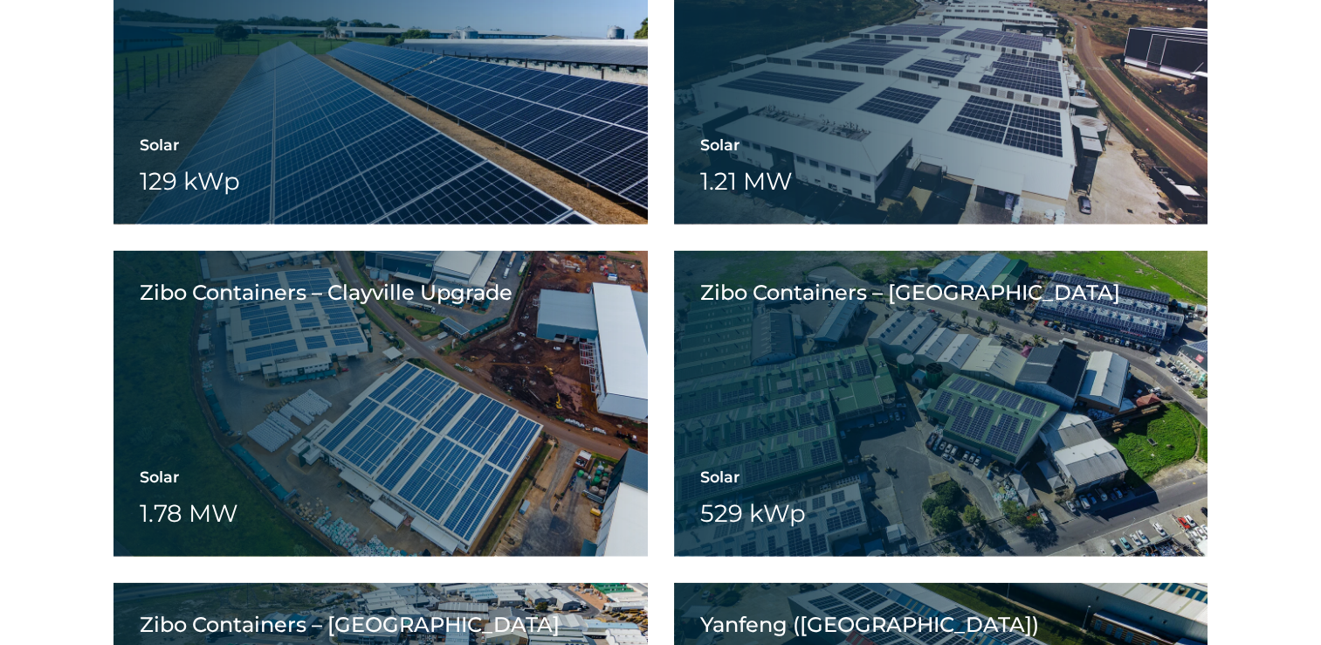
scroll to position [8396, 0]
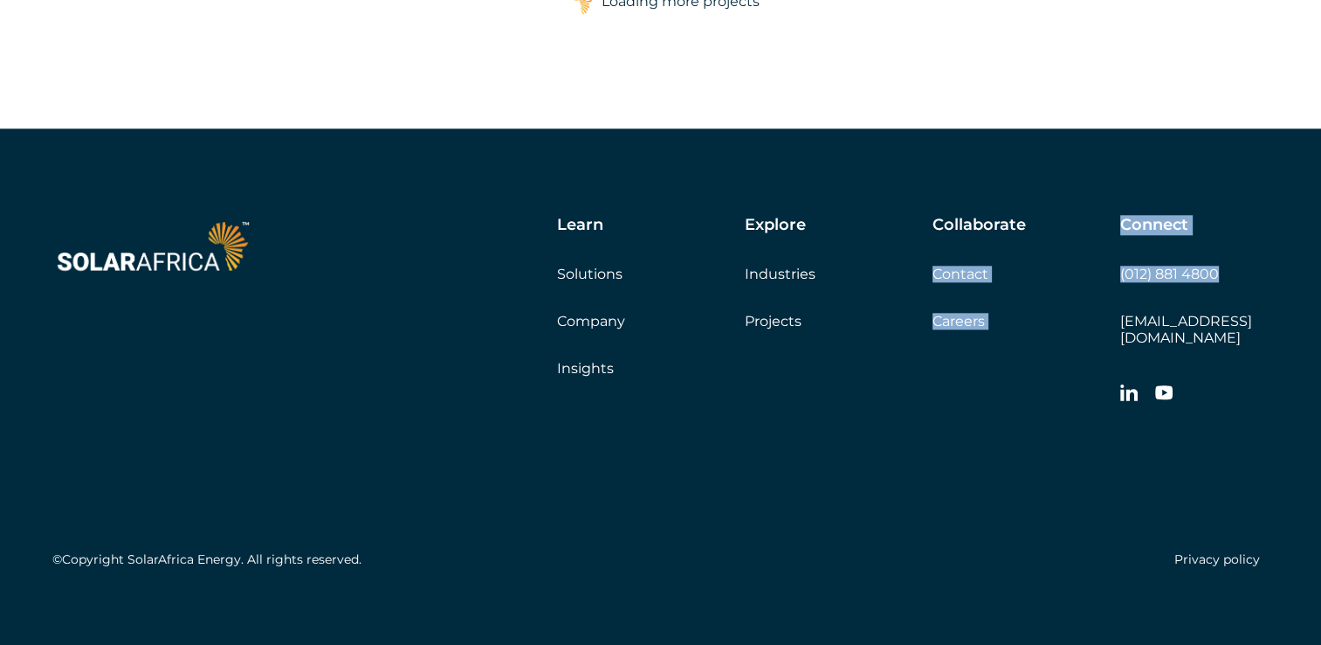
drag, startPoint x: 1232, startPoint y: 267, endPoint x: 1118, endPoint y: 270, distance: 114.4
click at [1118, 270] on div "Learn Solutions Company Insights Explore Industries Projects Collaborate Contac…" at bounding box center [801, 314] width 936 height 196
drag, startPoint x: 1118, startPoint y: 270, endPoint x: 1232, endPoint y: 281, distance: 115.0
click at [1232, 281] on div "Connect (012) 881 4800 info@solarafrica.com" at bounding box center [1194, 314] width 148 height 196
click at [1227, 269] on div "Connect (012) 881 4800 info@solarafrica.com" at bounding box center [1194, 314] width 148 height 196
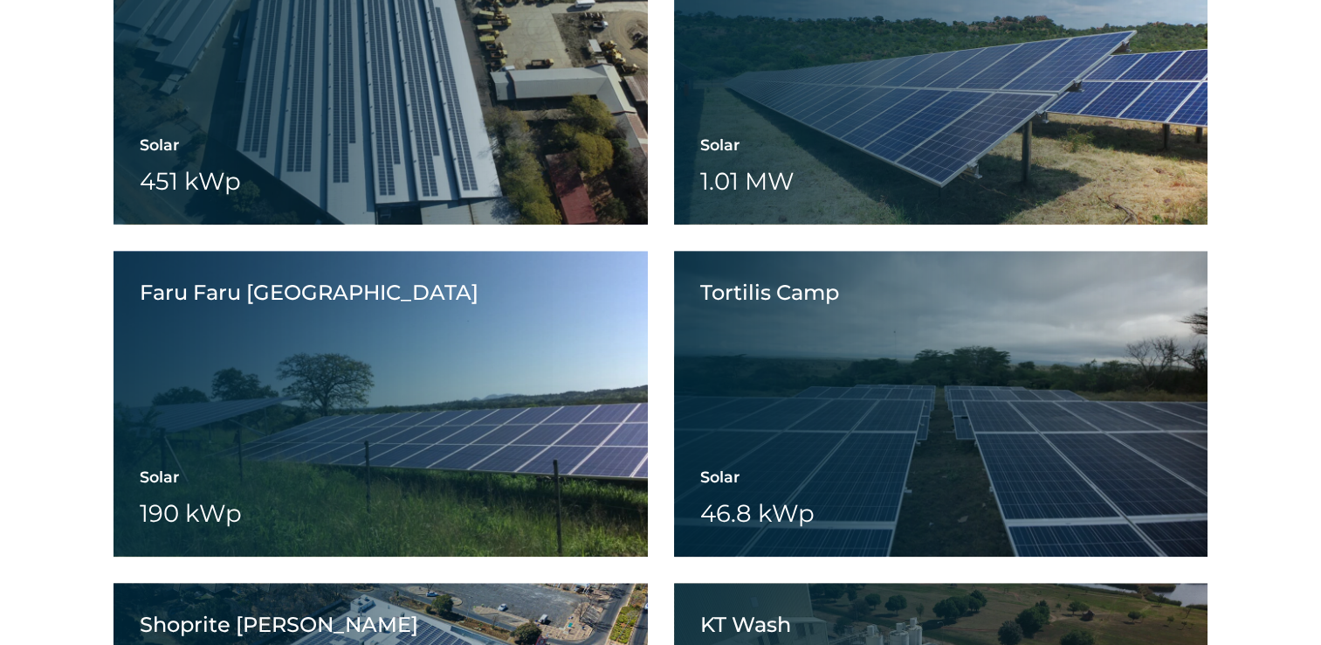
scroll to position [9724, 0]
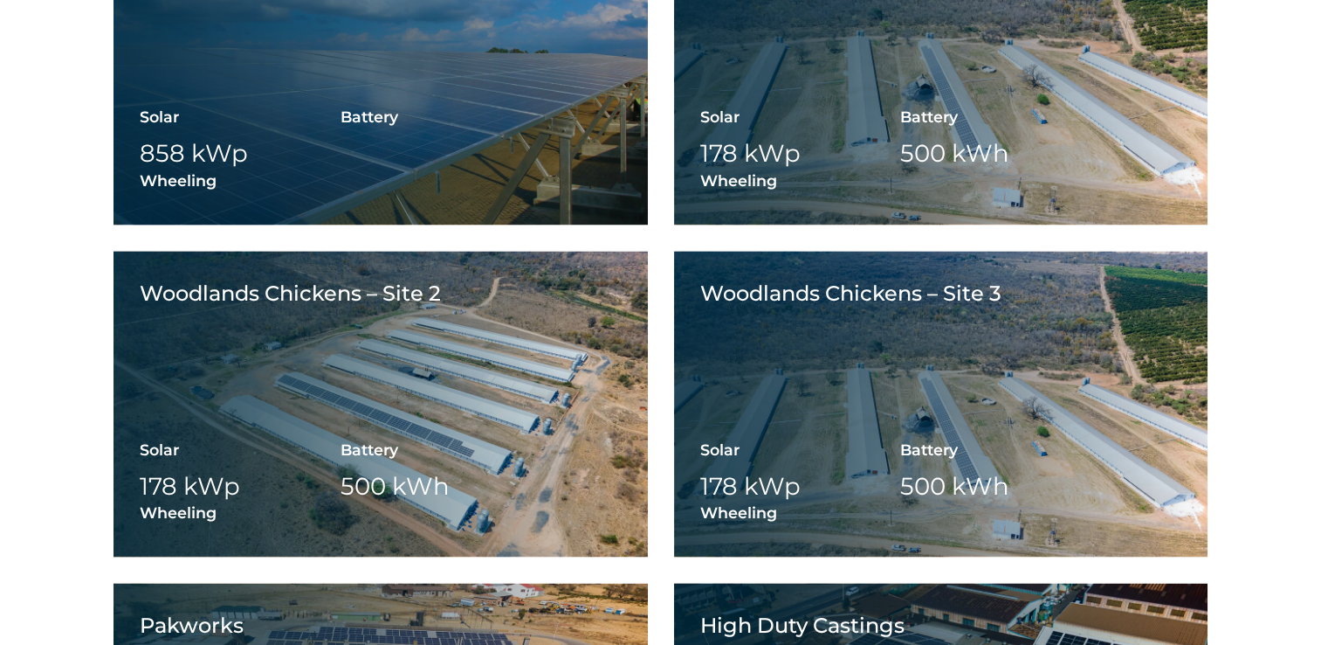
drag, startPoint x: 1127, startPoint y: 266, endPoint x: 1103, endPoint y: 269, distance: 24.6
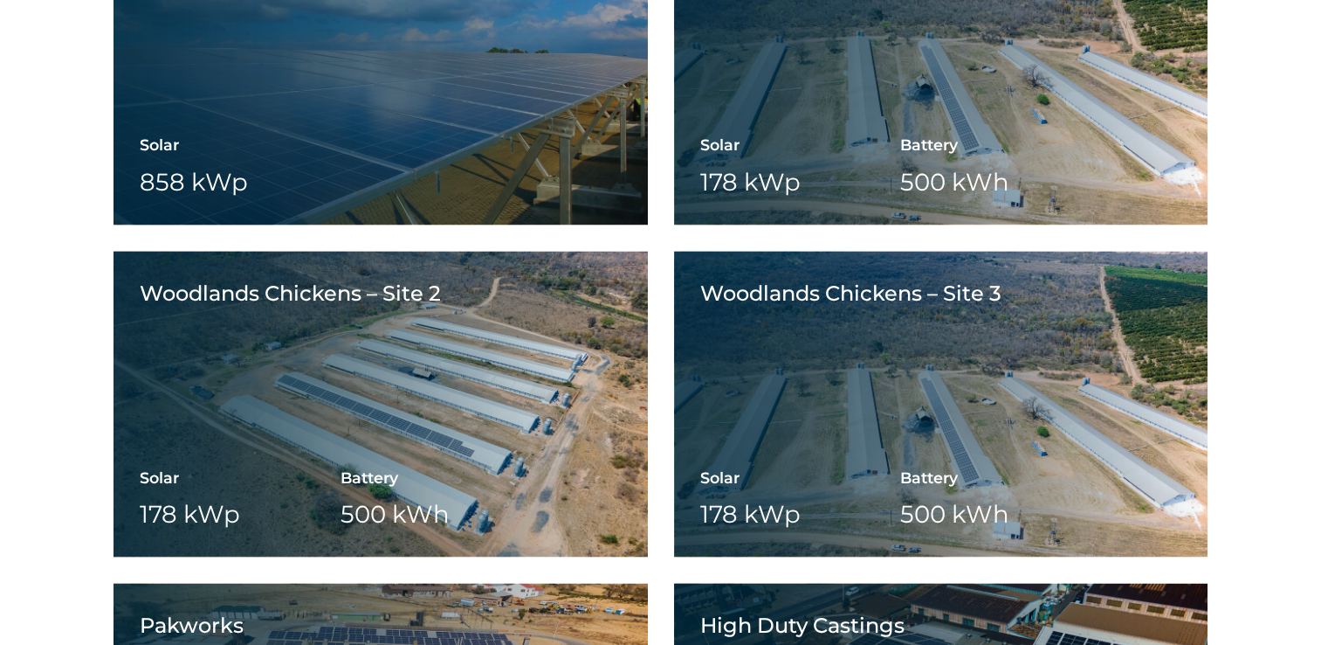
scroll to position [11051, 0]
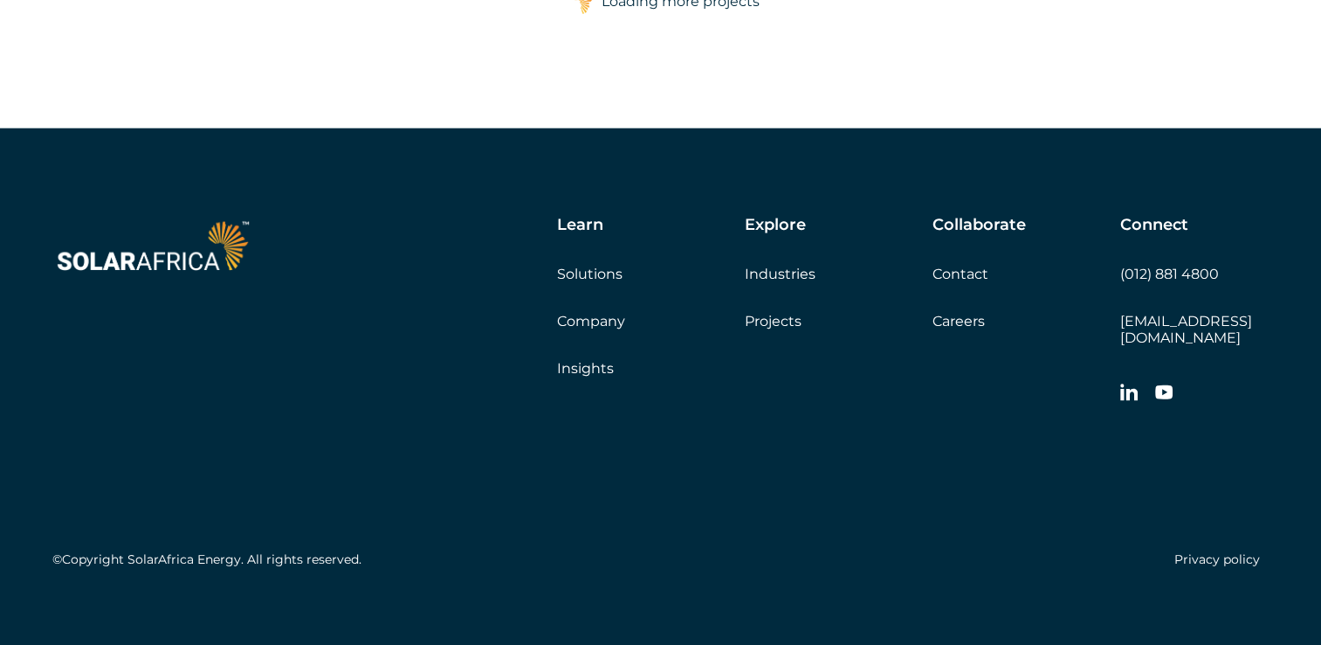
drag, startPoint x: 1103, startPoint y: 269, endPoint x: 1283, endPoint y: 271, distance: 179.9
click at [1283, 271] on div "Learn Solutions Company Insights Explore Industries Projects Collaborate Contac…" at bounding box center [660, 395] width 1321 height 534
drag, startPoint x: 1224, startPoint y: 273, endPoint x: 1121, endPoint y: 276, distance: 102.2
click at [1121, 276] on div "Connect (012) 881 4800 info@solarafrica.com" at bounding box center [1194, 314] width 148 height 196
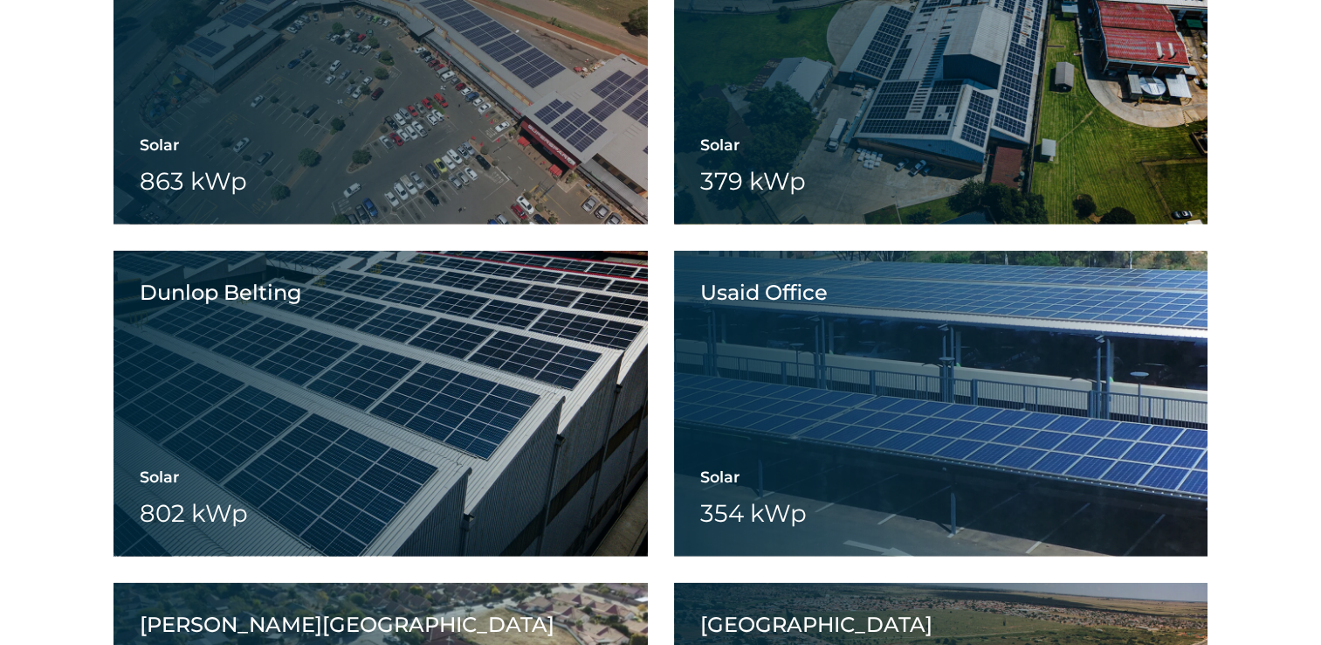
scroll to position [12378, 0]
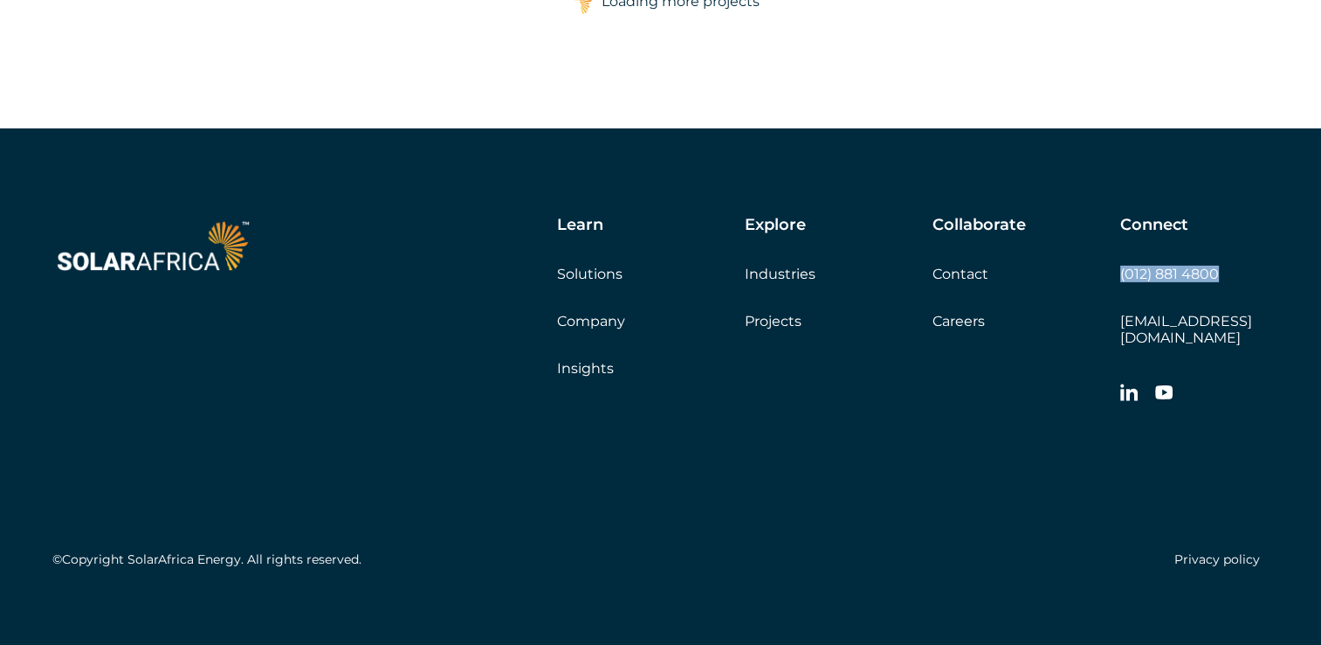
copy link "(012) 881 4800"
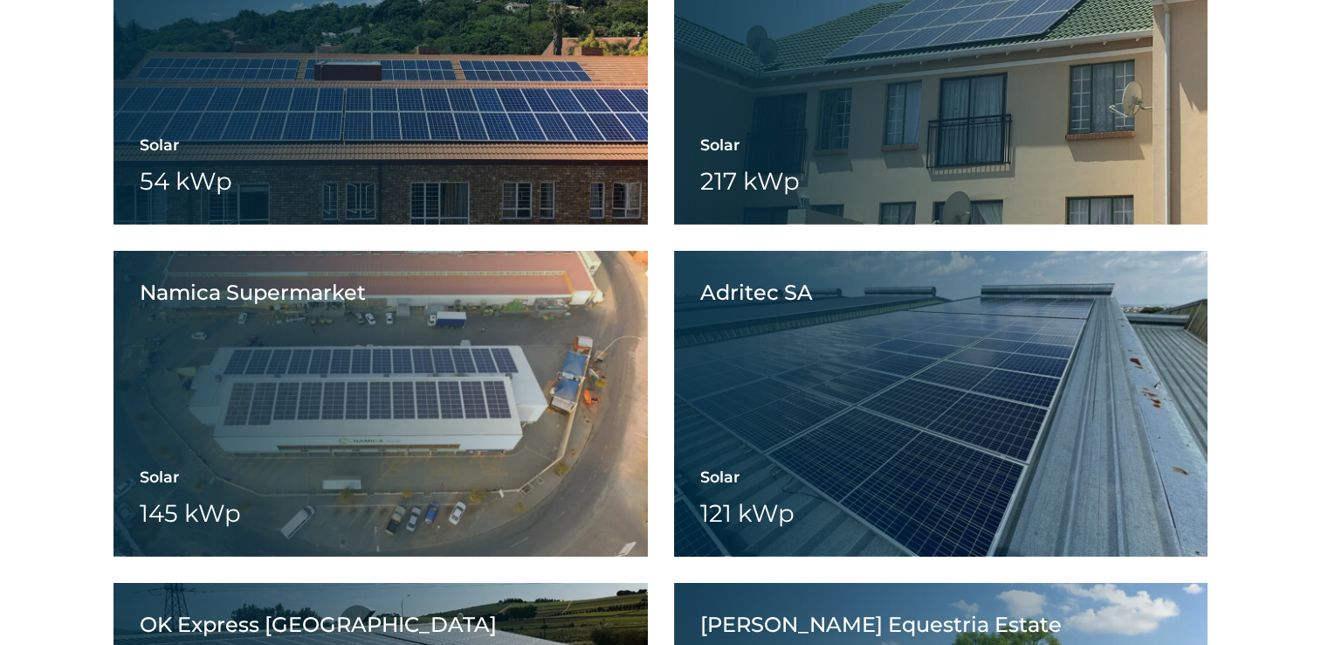
scroll to position [21959, 0]
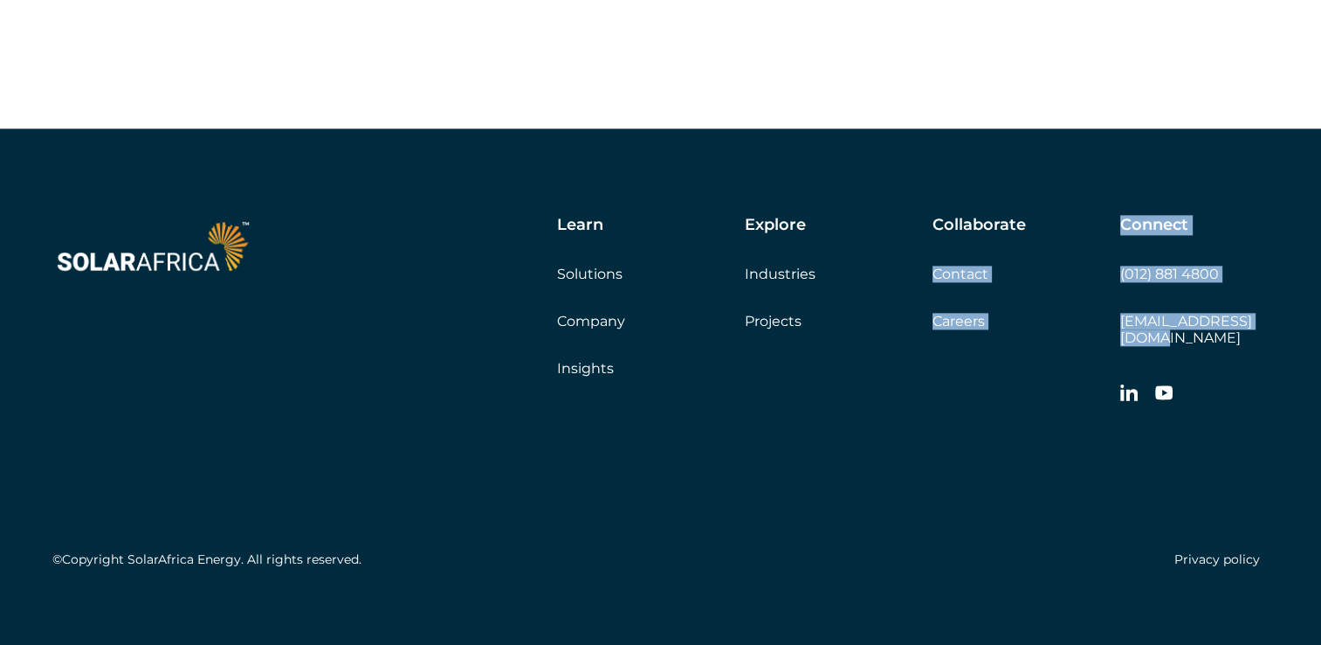
drag, startPoint x: 1271, startPoint y: 319, endPoint x: 1113, endPoint y: 320, distance: 157.2
click at [1113, 320] on div "Learn Solutions Company Insights Explore Industries Projects Collaborate Contac…" at bounding box center [660, 395] width 1321 height 534
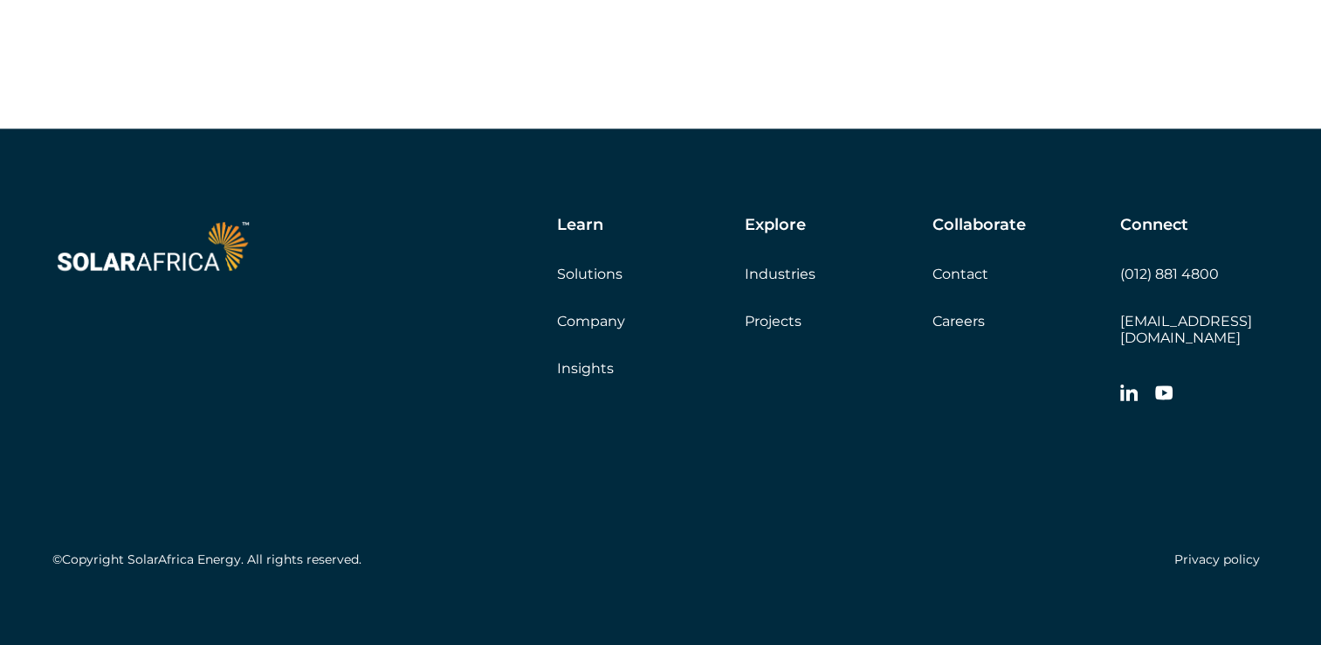
drag, startPoint x: 1115, startPoint y: 318, endPoint x: 1264, endPoint y: 346, distance: 151.1
click at [1202, 351] on div "Connect (012) 881 4800 info@solarafrica.com" at bounding box center [1194, 314] width 148 height 196
drag, startPoint x: 1286, startPoint y: 322, endPoint x: 1121, endPoint y: 323, distance: 164.2
click at [1121, 323] on div "Learn Solutions Company Insights Explore Industries Projects Collaborate Contac…" at bounding box center [660, 395] width 1321 height 534
copy link "[EMAIL_ADDRESS][DOMAIN_NAME]"
